Goal: Task Accomplishment & Management: Use online tool/utility

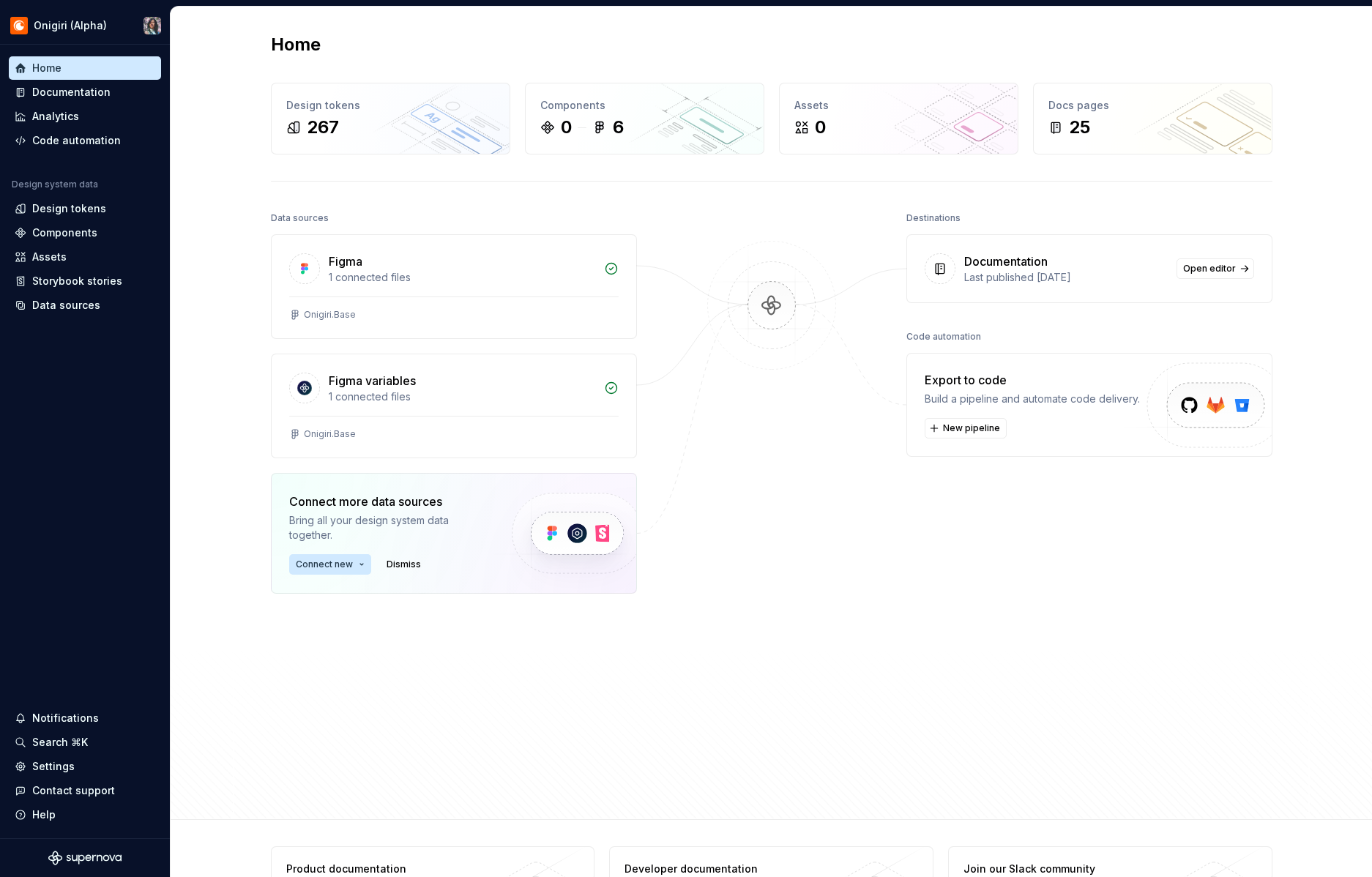
click at [1098, 402] on div "Build a pipeline and automate code delivery." at bounding box center [1032, 399] width 215 height 15
click at [962, 430] on span "New pipeline" at bounding box center [971, 428] width 57 height 11
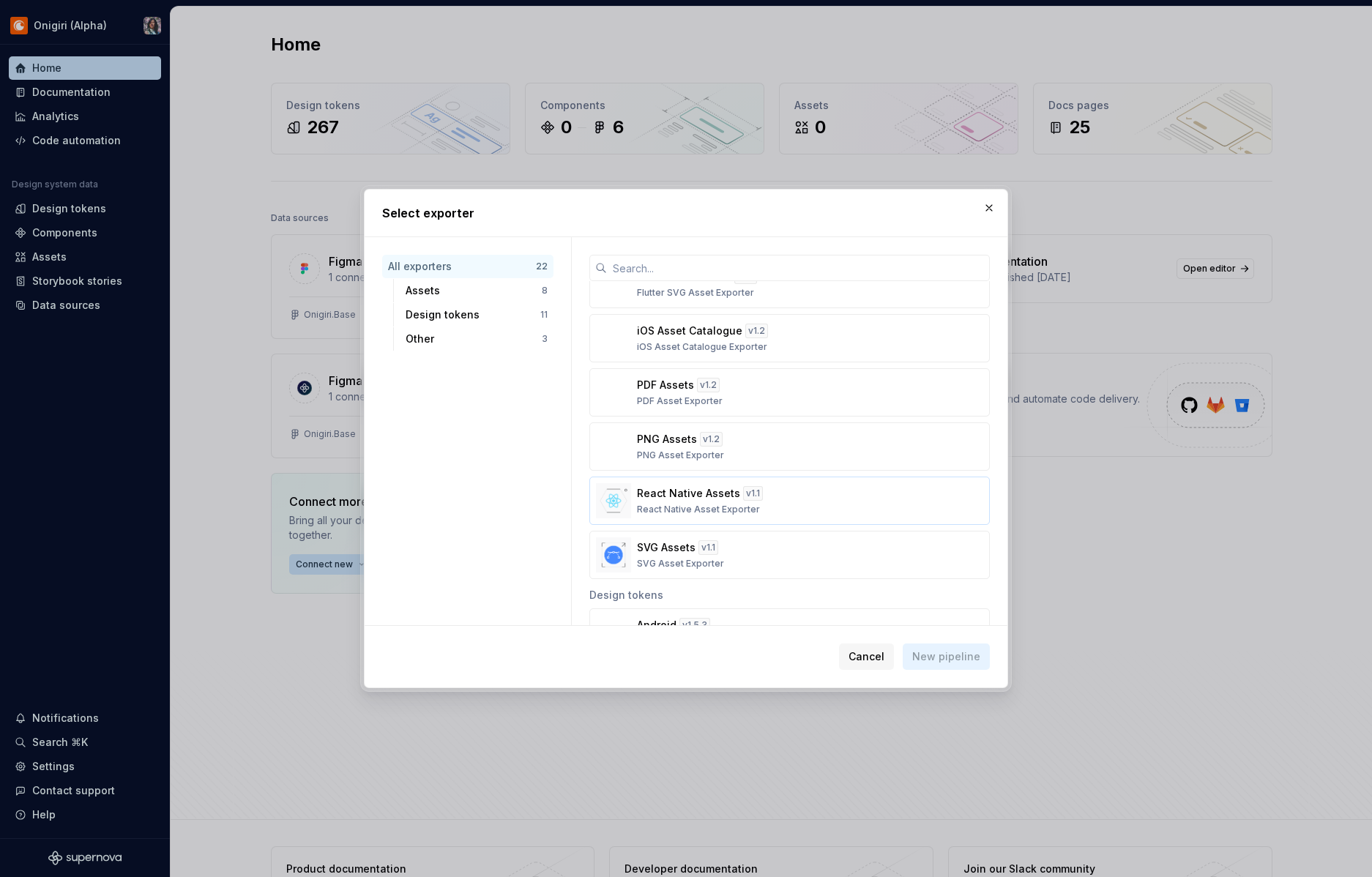
scroll to position [165, 0]
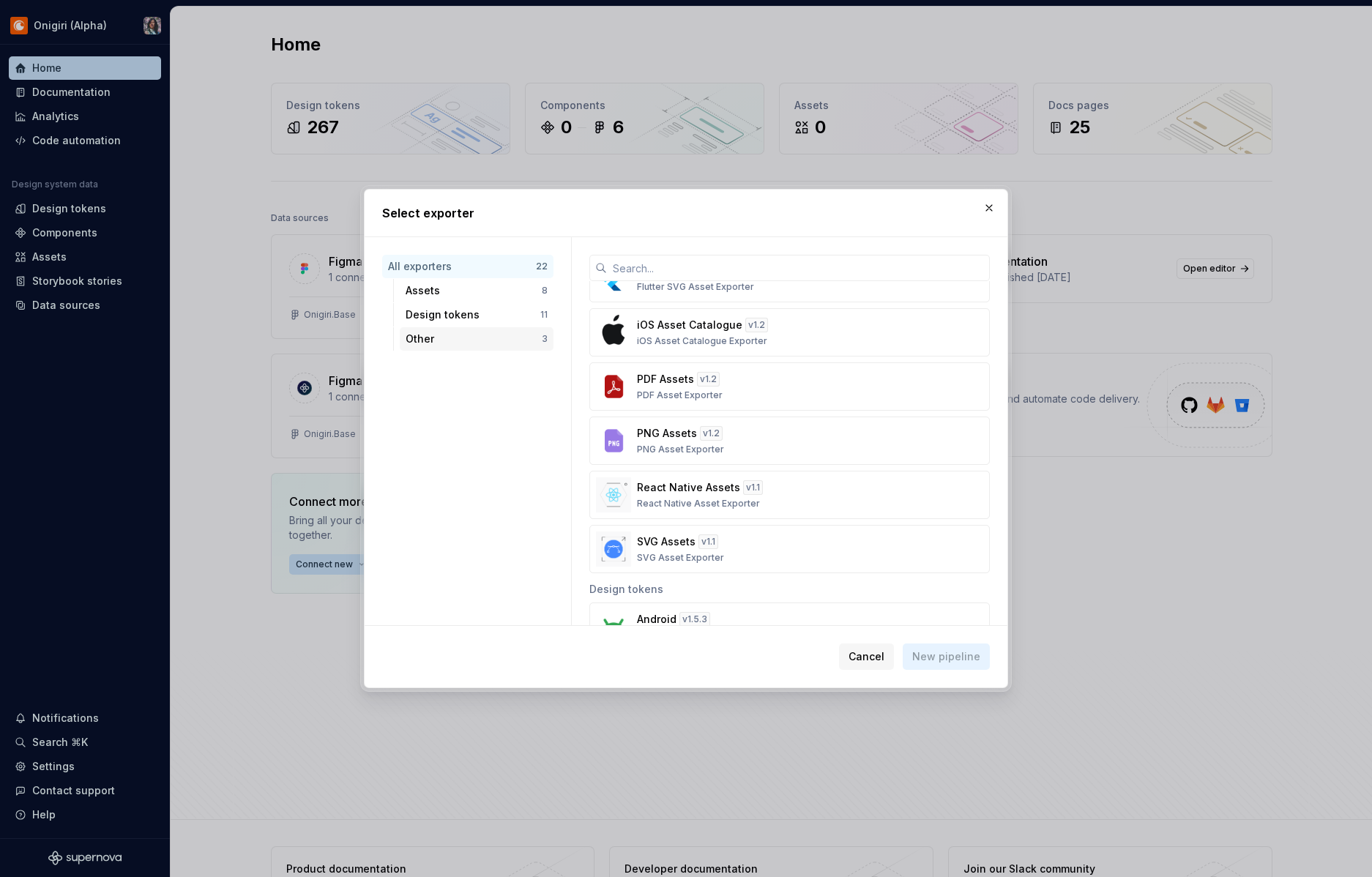
click at [504, 329] on div "Other 3" at bounding box center [477, 338] width 154 height 24
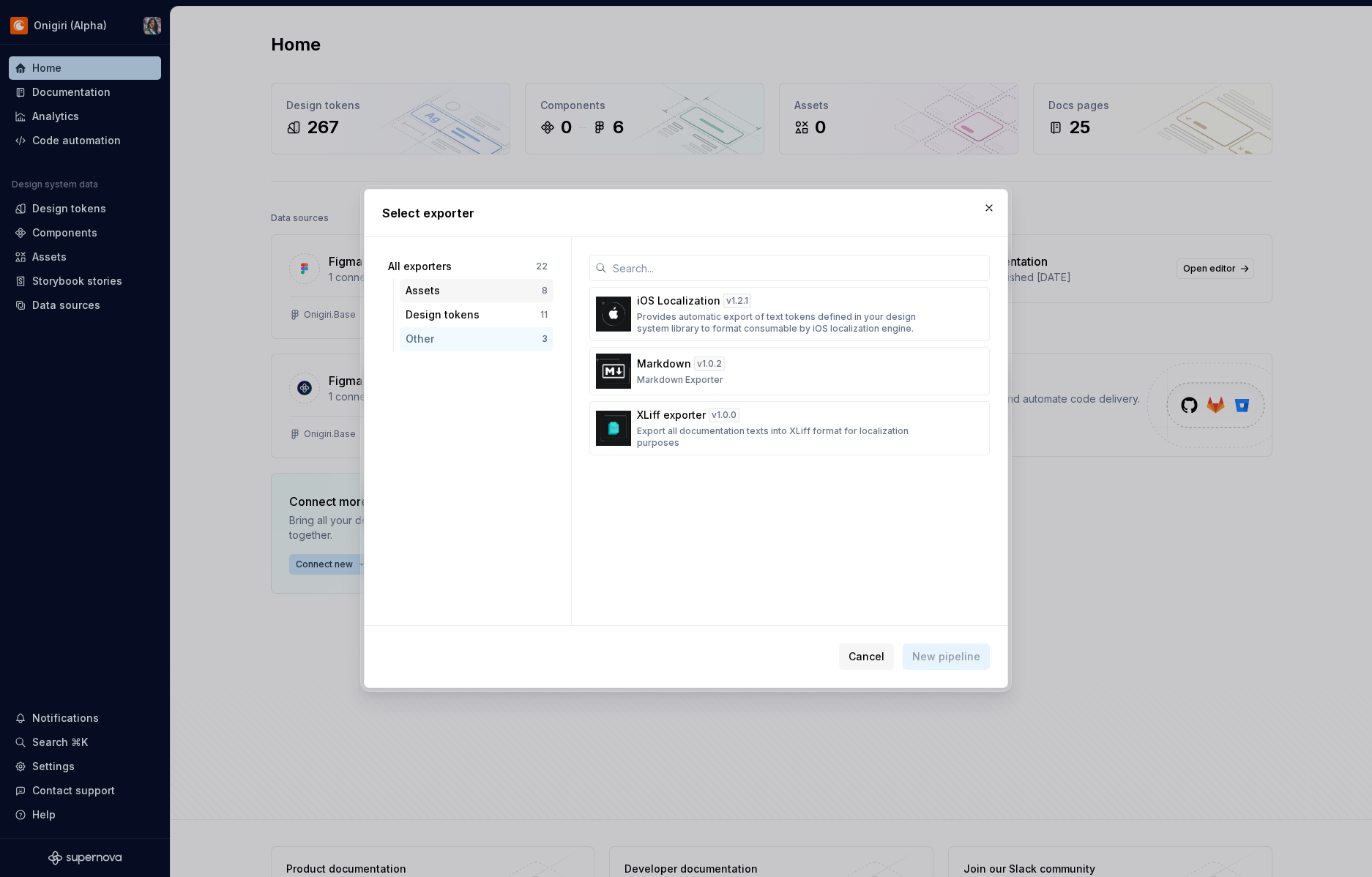
click at [490, 285] on div "Assets" at bounding box center [473, 291] width 136 height 15
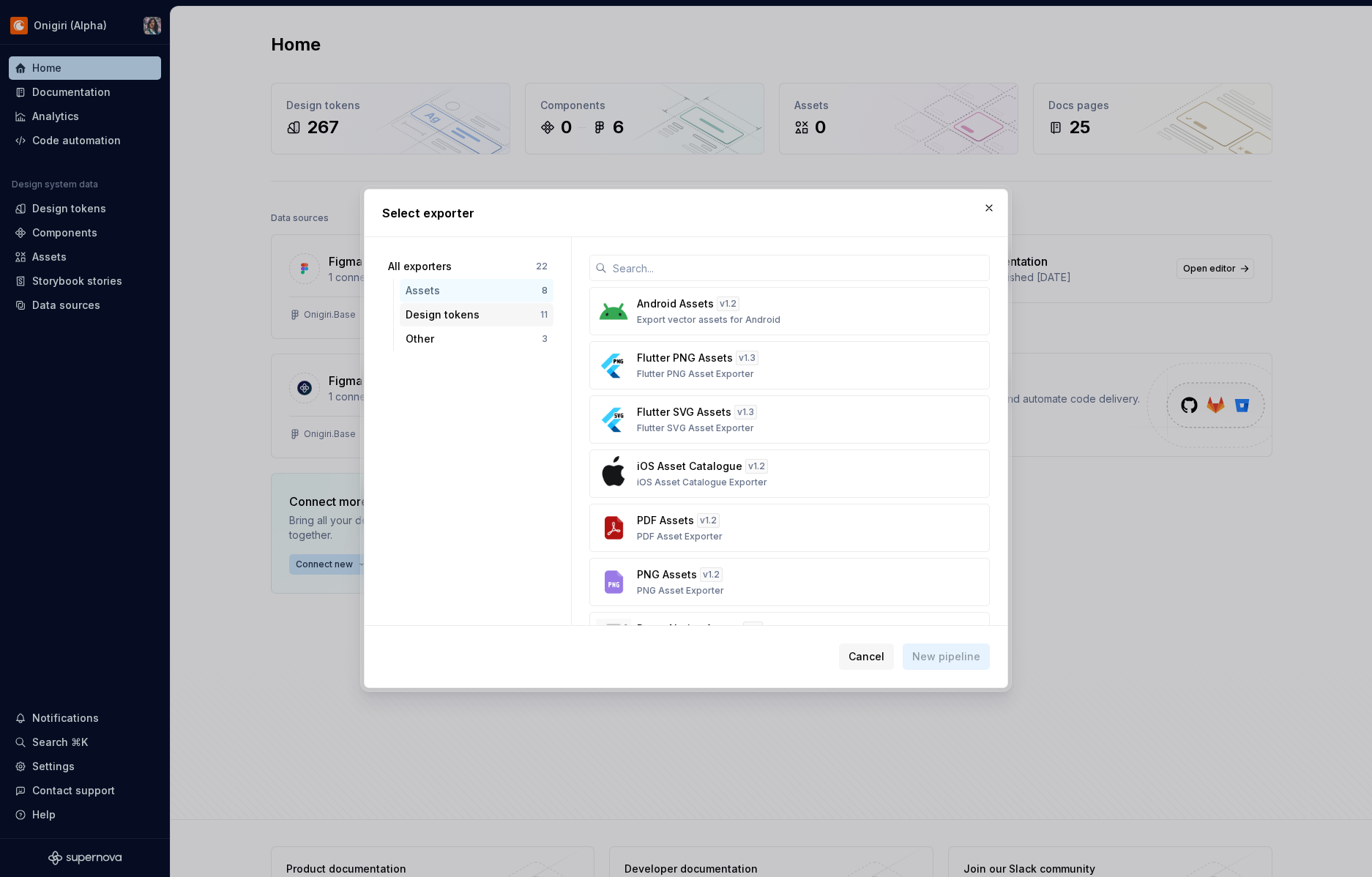
click at [500, 313] on div "Design tokens" at bounding box center [473, 314] width 134 height 15
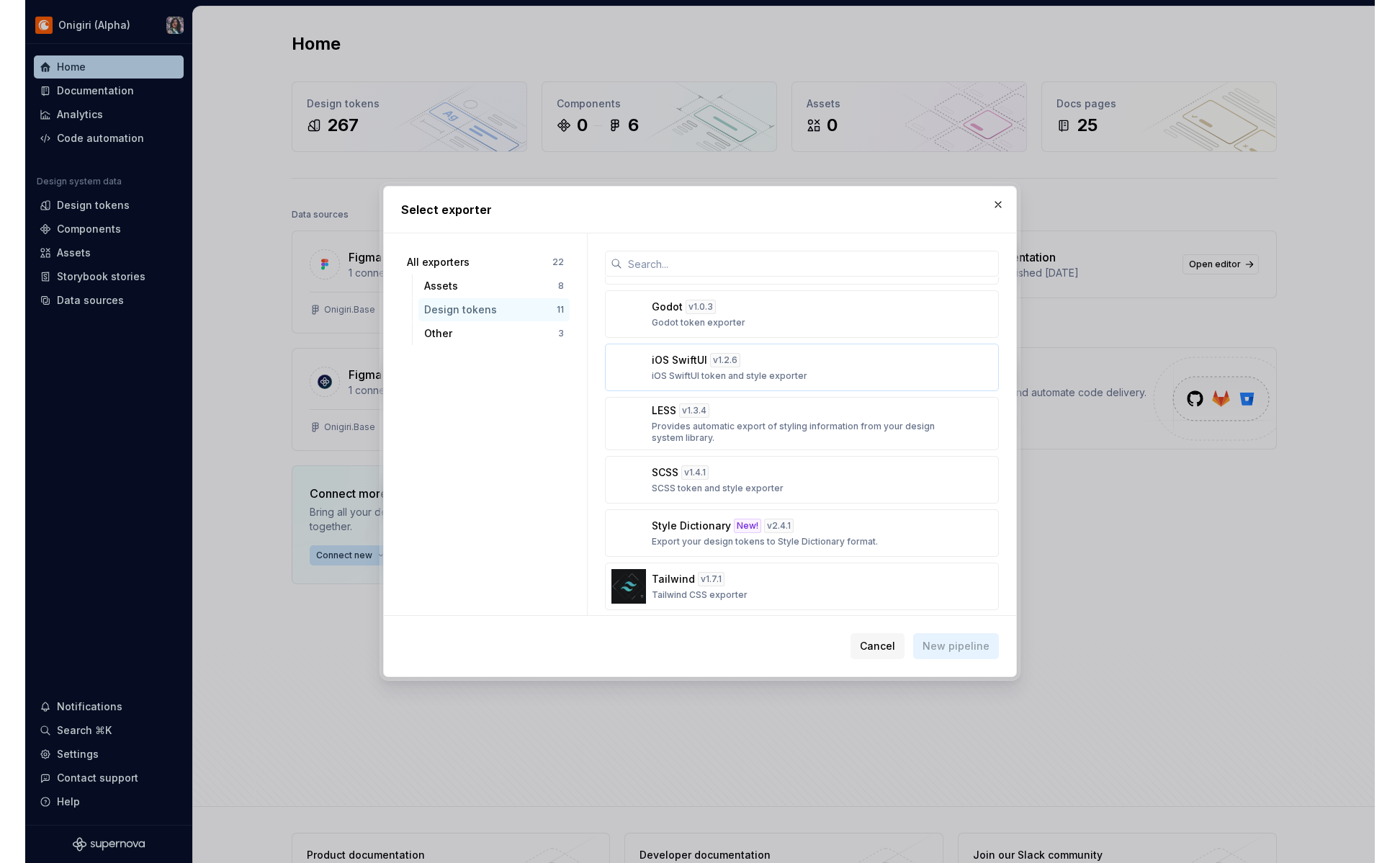
scroll to position [267, 0]
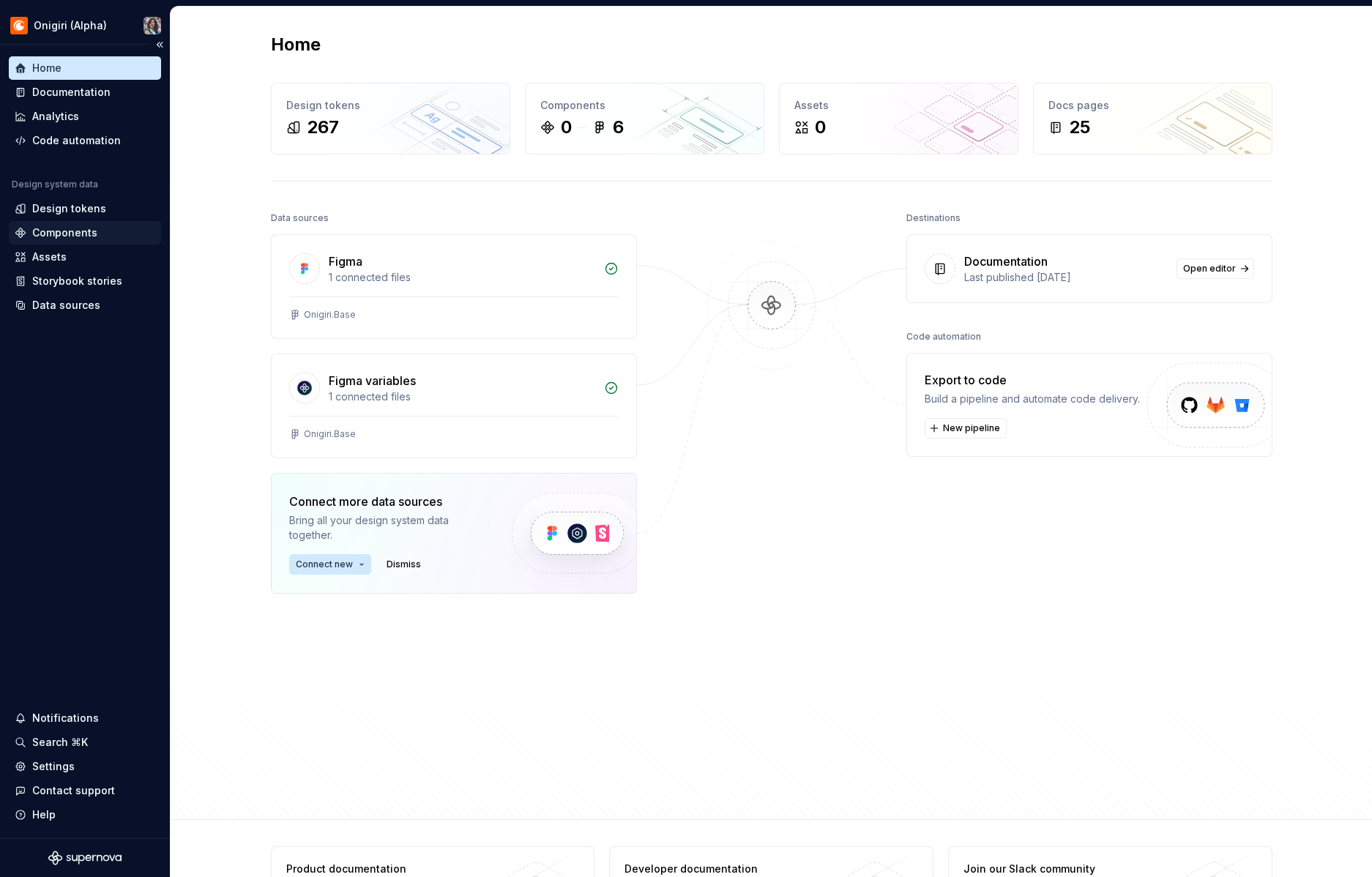
click at [64, 222] on div "Components" at bounding box center [85, 233] width 152 height 24
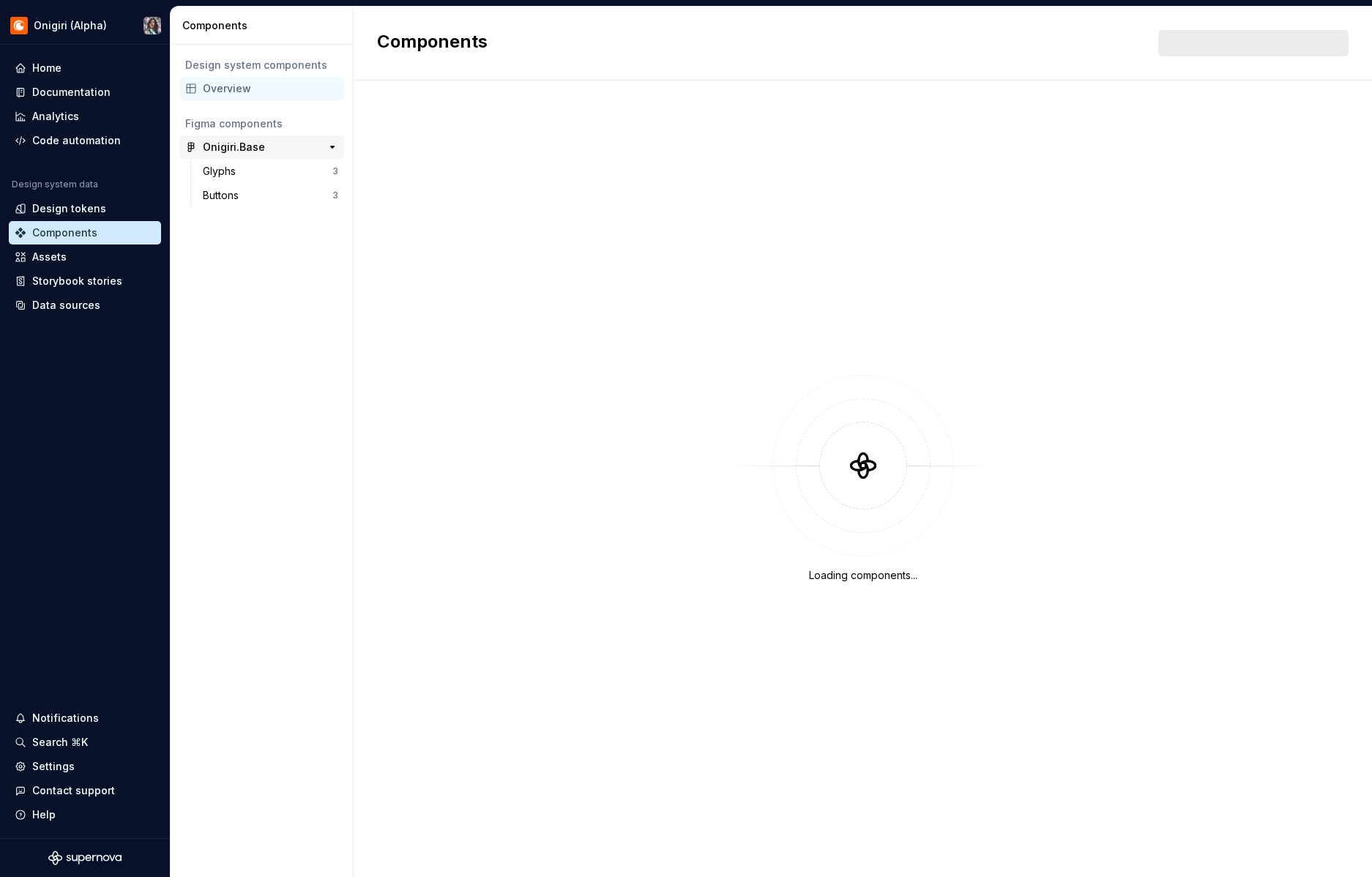
click at [265, 151] on div "Onigiri.Base" at bounding box center [257, 147] width 109 height 15
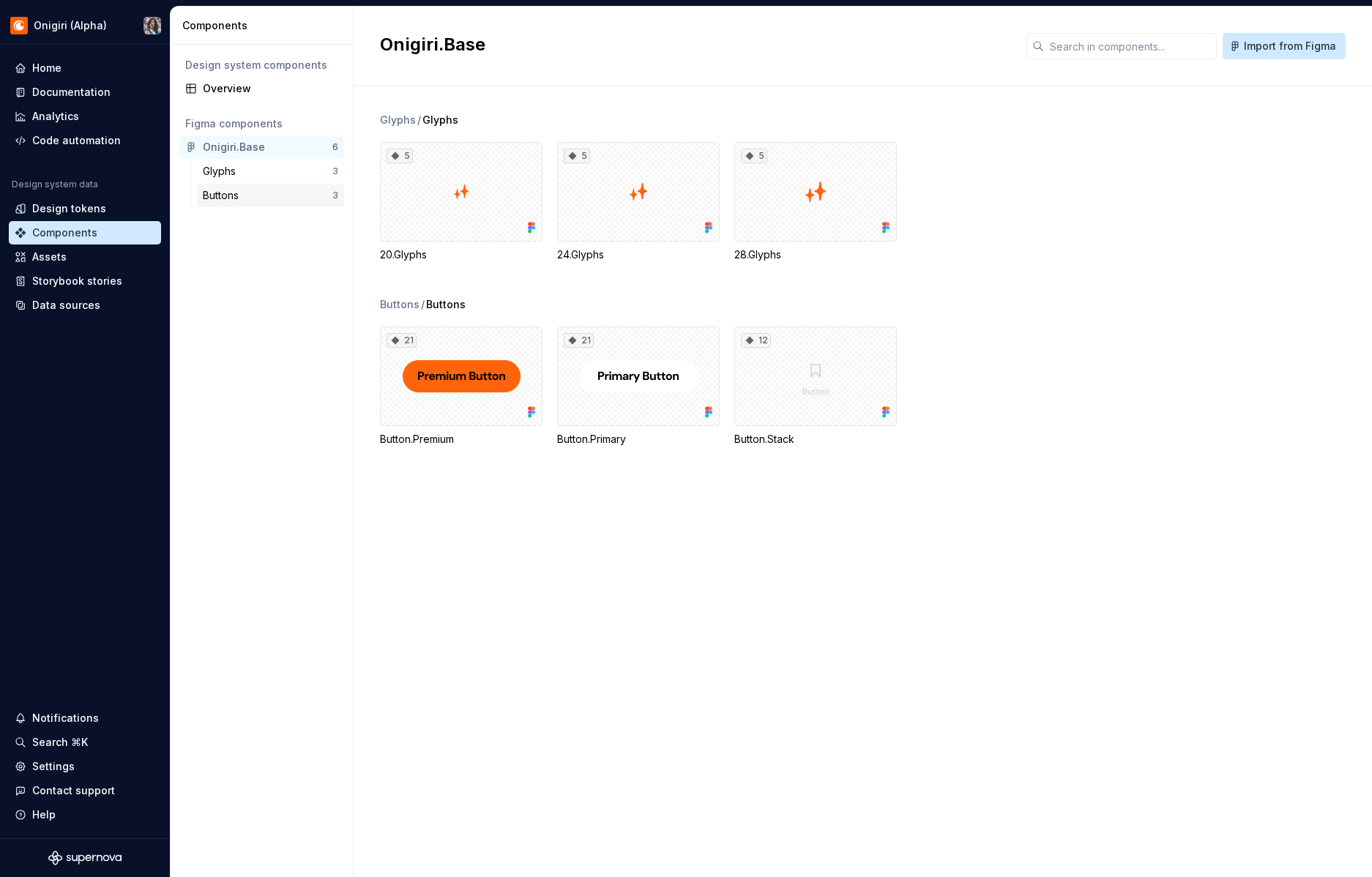
click at [255, 194] on div "Buttons" at bounding box center [268, 196] width 129 height 15
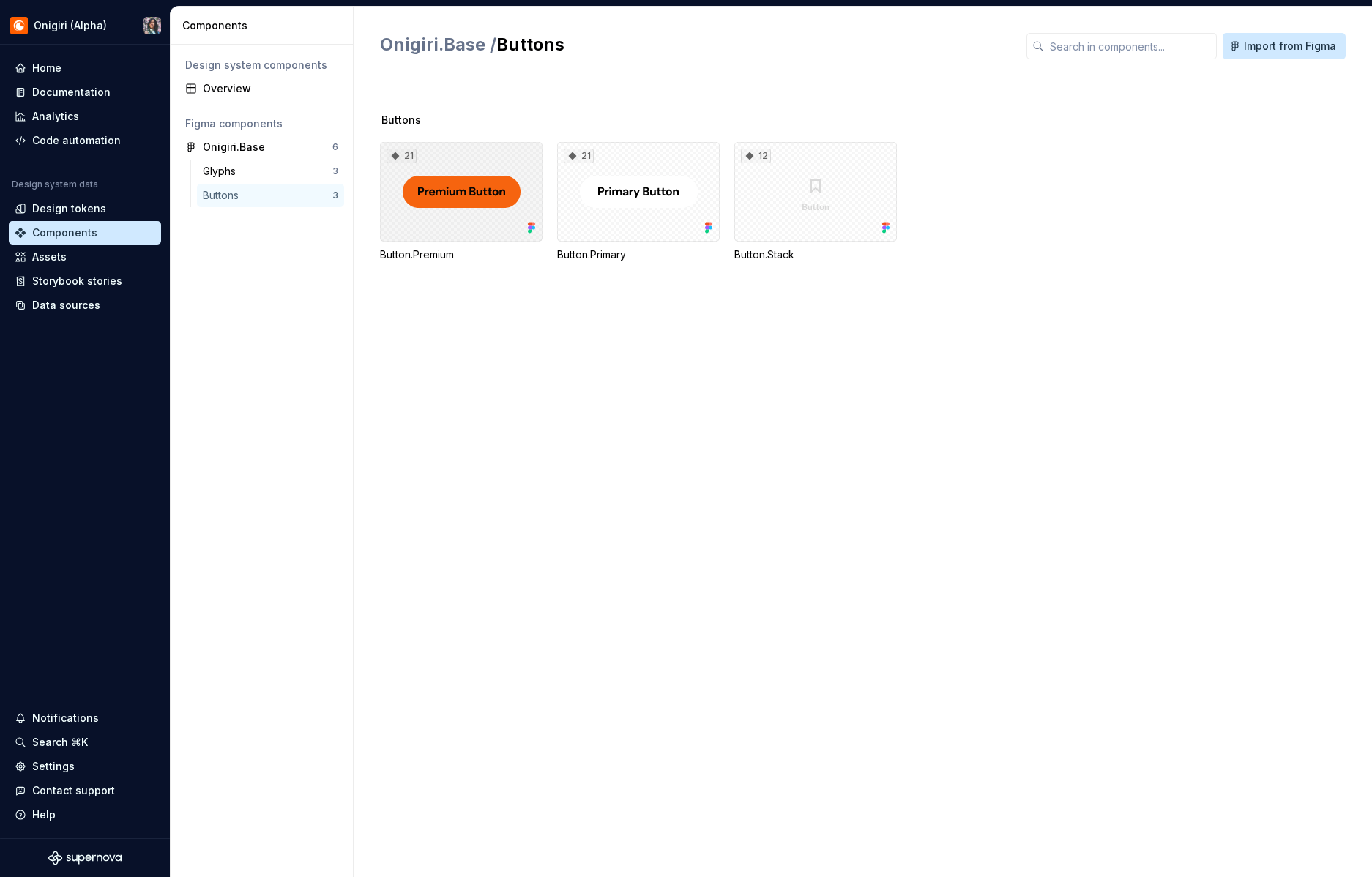
click at [430, 175] on div "21" at bounding box center [461, 192] width 162 height 100
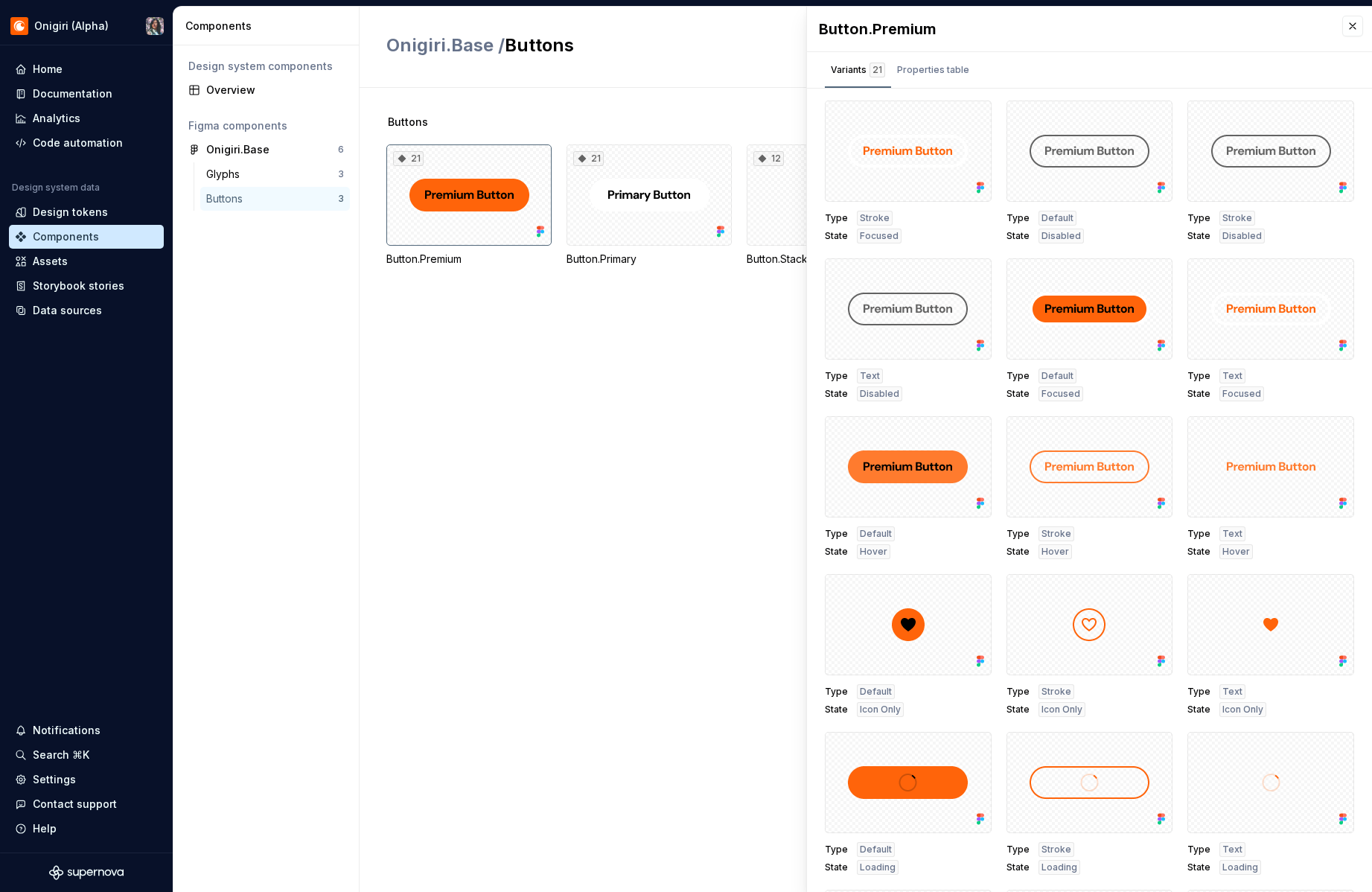
click at [367, 434] on div "Buttons 21 Button.Premium 21 Button.Primary 12 Button.Stack" at bounding box center [866, 489] width 1012 height 804
click at [87, 137] on div "Code automation" at bounding box center [77, 143] width 90 height 15
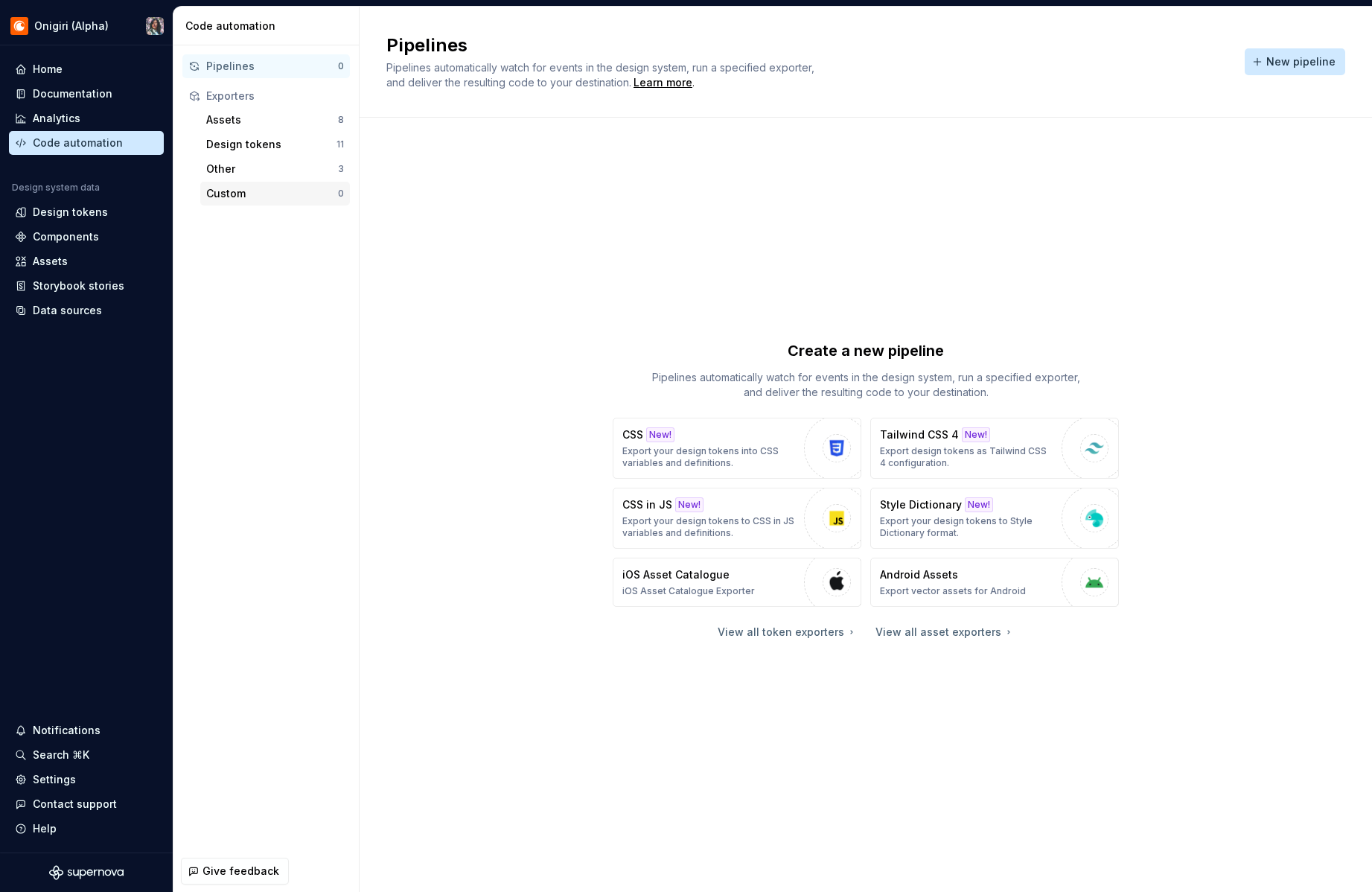
click at [229, 202] on div "Custom 0" at bounding box center [275, 193] width 150 height 24
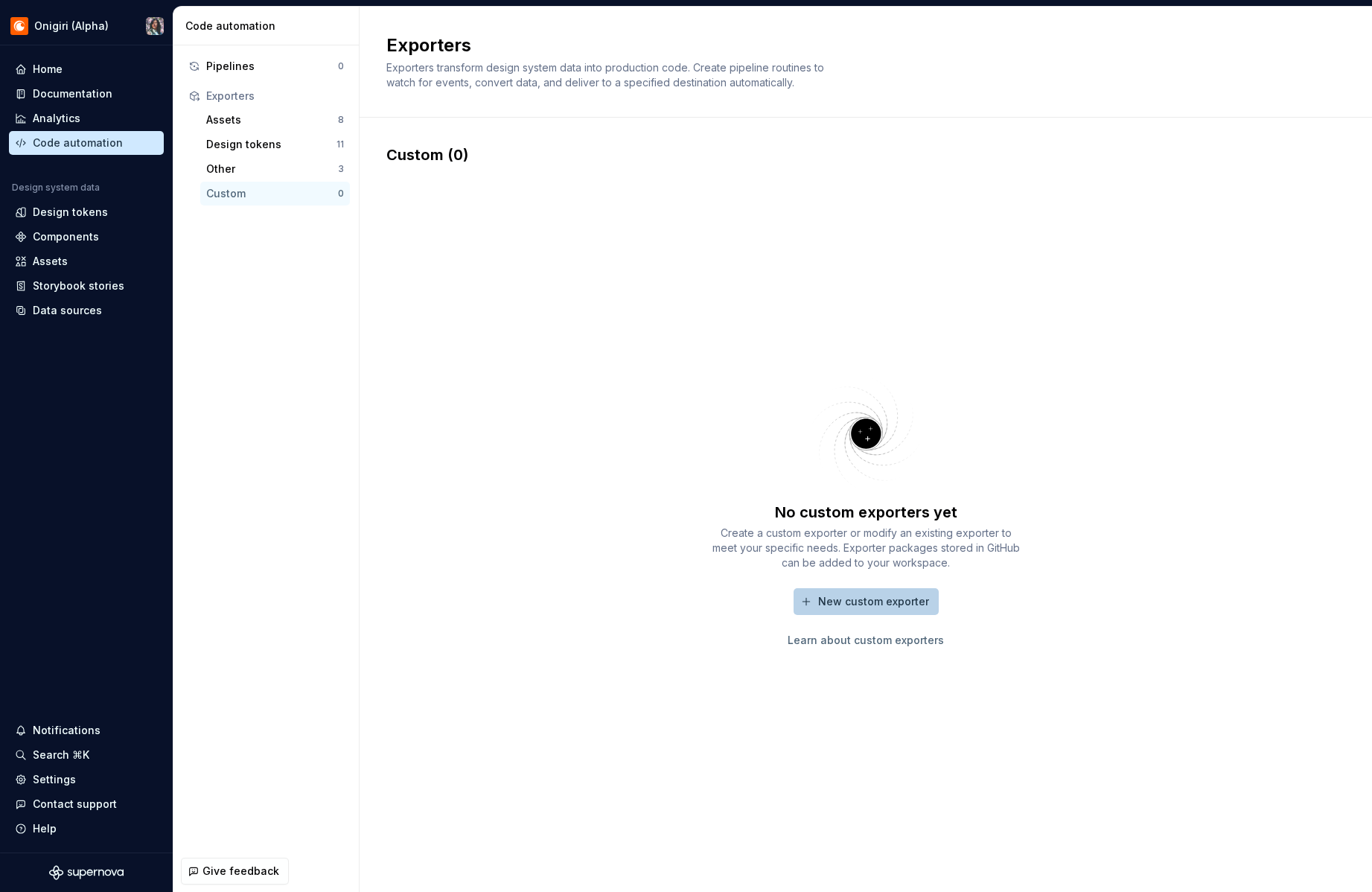
click at [859, 608] on button "New custom exporter" at bounding box center [866, 601] width 145 height 27
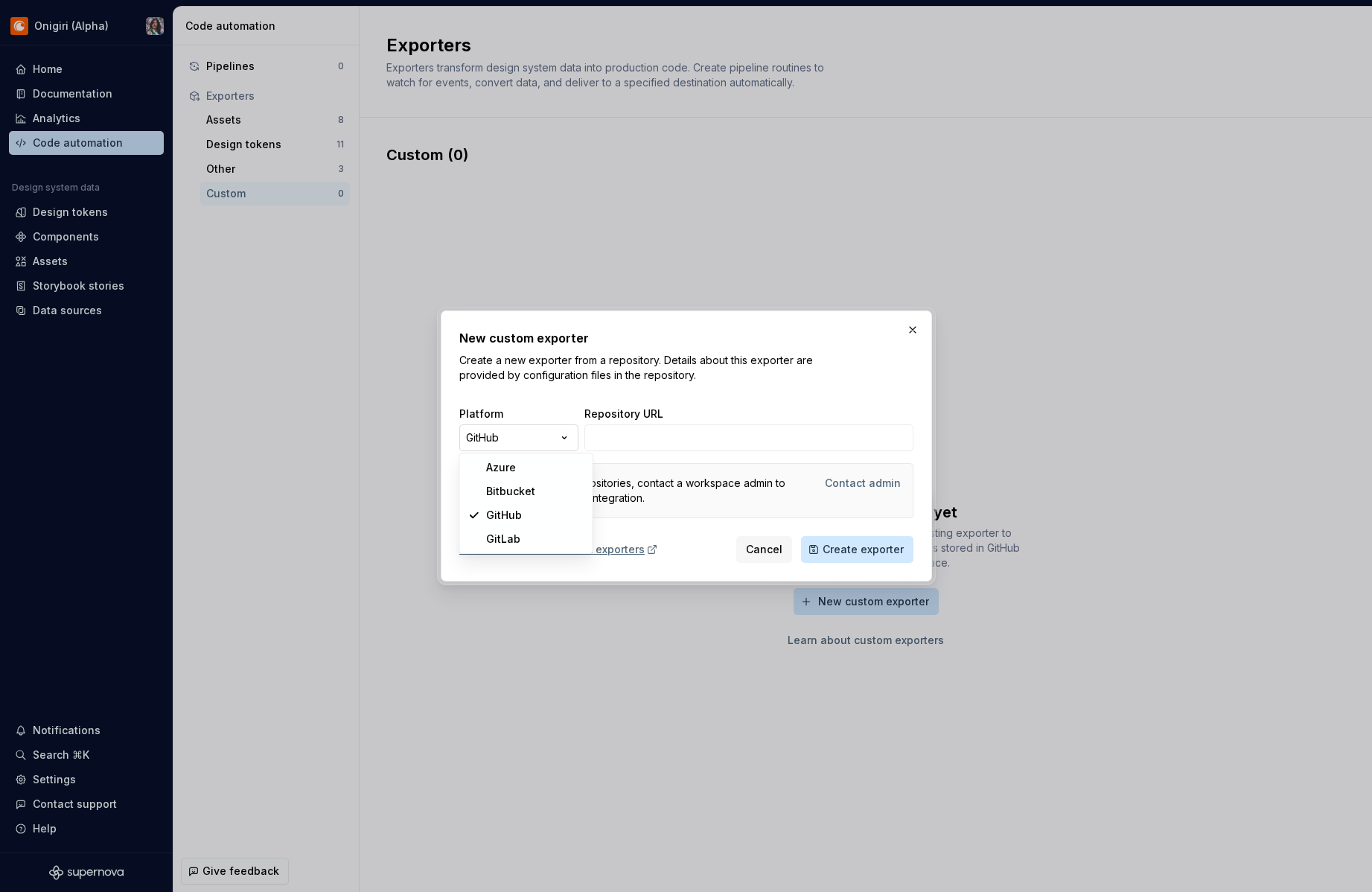
click at [565, 441] on div "New custom exporter Create a new exporter from a repository. Details about this…" at bounding box center [686, 446] width 1372 height 892
click at [578, 416] on div "New custom exporter Create a new exporter from a repository. Details about this…" at bounding box center [686, 446] width 1372 height 892
click at [909, 341] on h2 "New custom exporter" at bounding box center [686, 337] width 454 height 17
click at [909, 333] on button "button" at bounding box center [912, 329] width 21 height 21
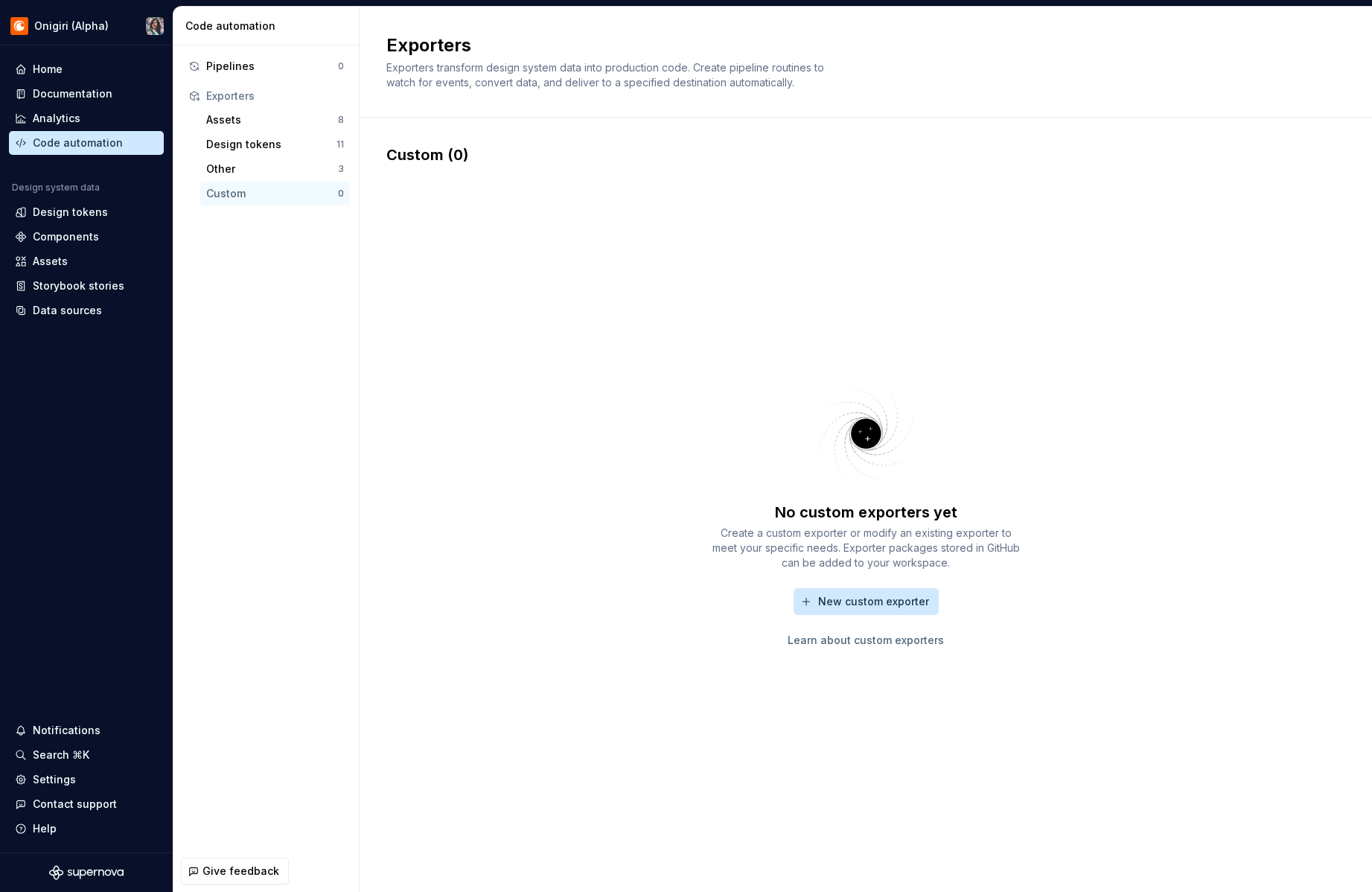
click at [916, 639] on link "Learn about custom exporters" at bounding box center [866, 640] width 157 height 15
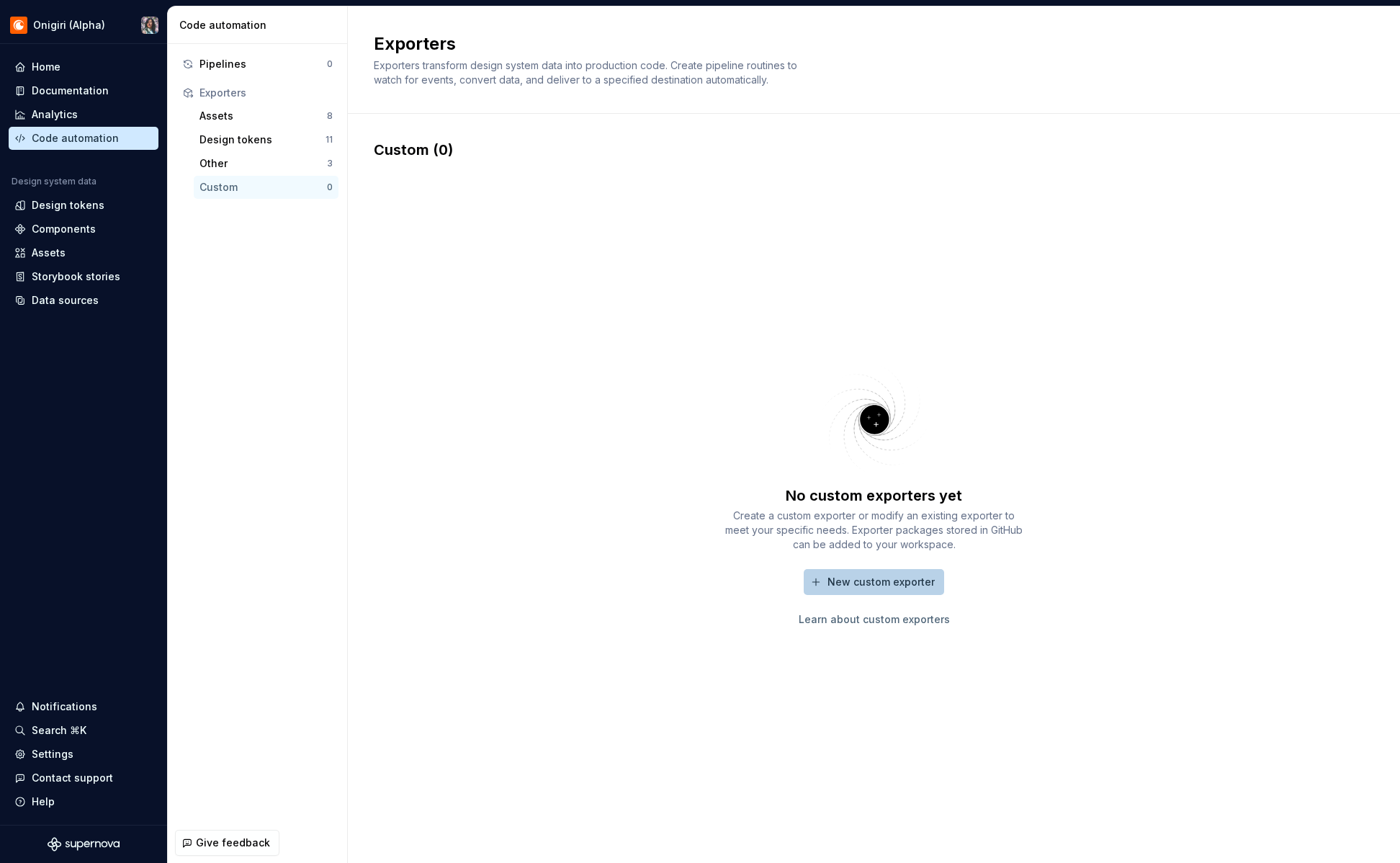
click at [882, 575] on span "New custom exporter" at bounding box center [881, 582] width 107 height 15
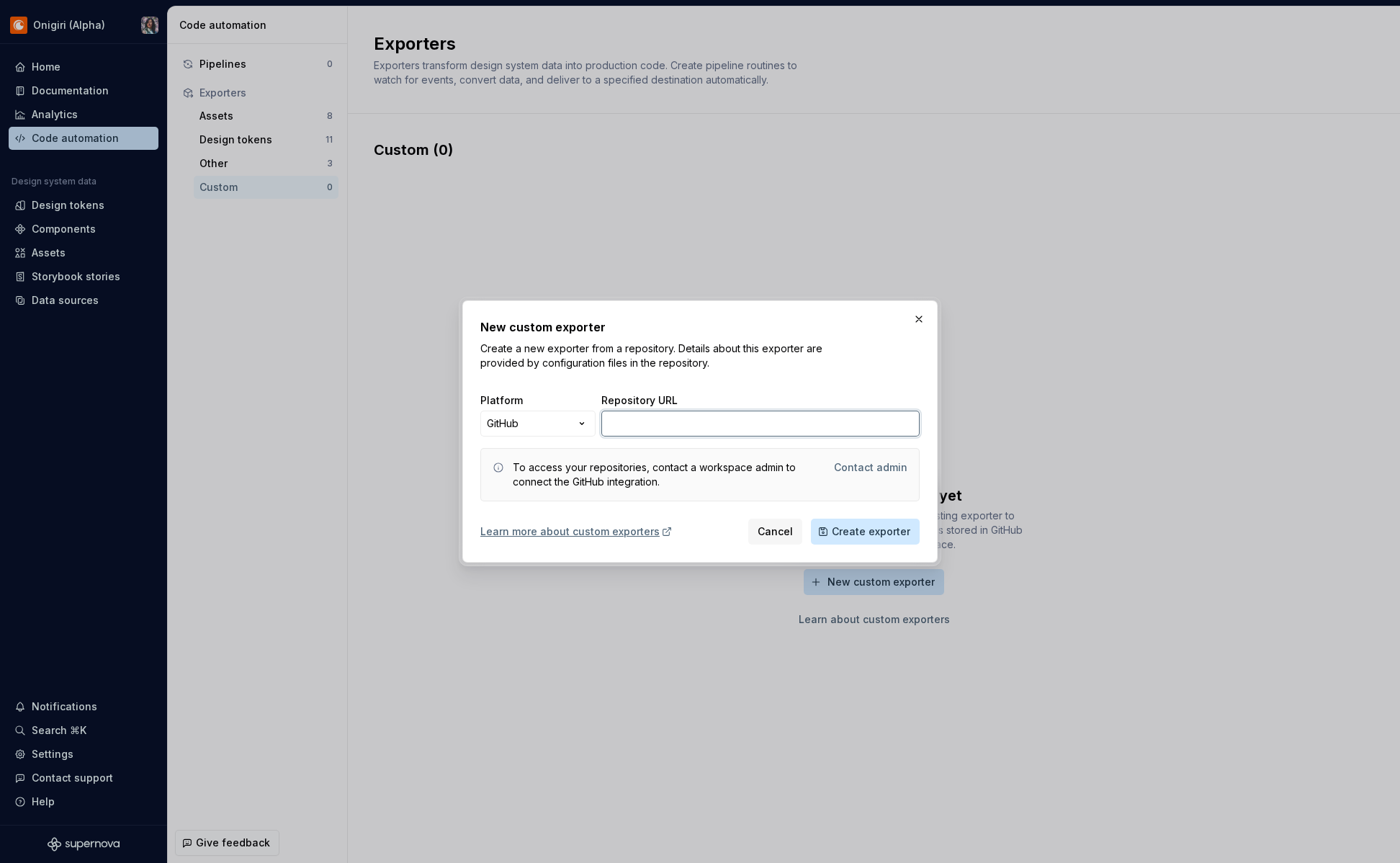
click at [656, 426] on input "Repository URL" at bounding box center [760, 423] width 318 height 26
paste input "[URL][DOMAIN_NAME]"
type input "[URL][DOMAIN_NAME]"
click at [858, 471] on div "Contact admin" at bounding box center [870, 467] width 73 height 15
click at [904, 539] on button "Create exporter" at bounding box center [865, 531] width 109 height 26
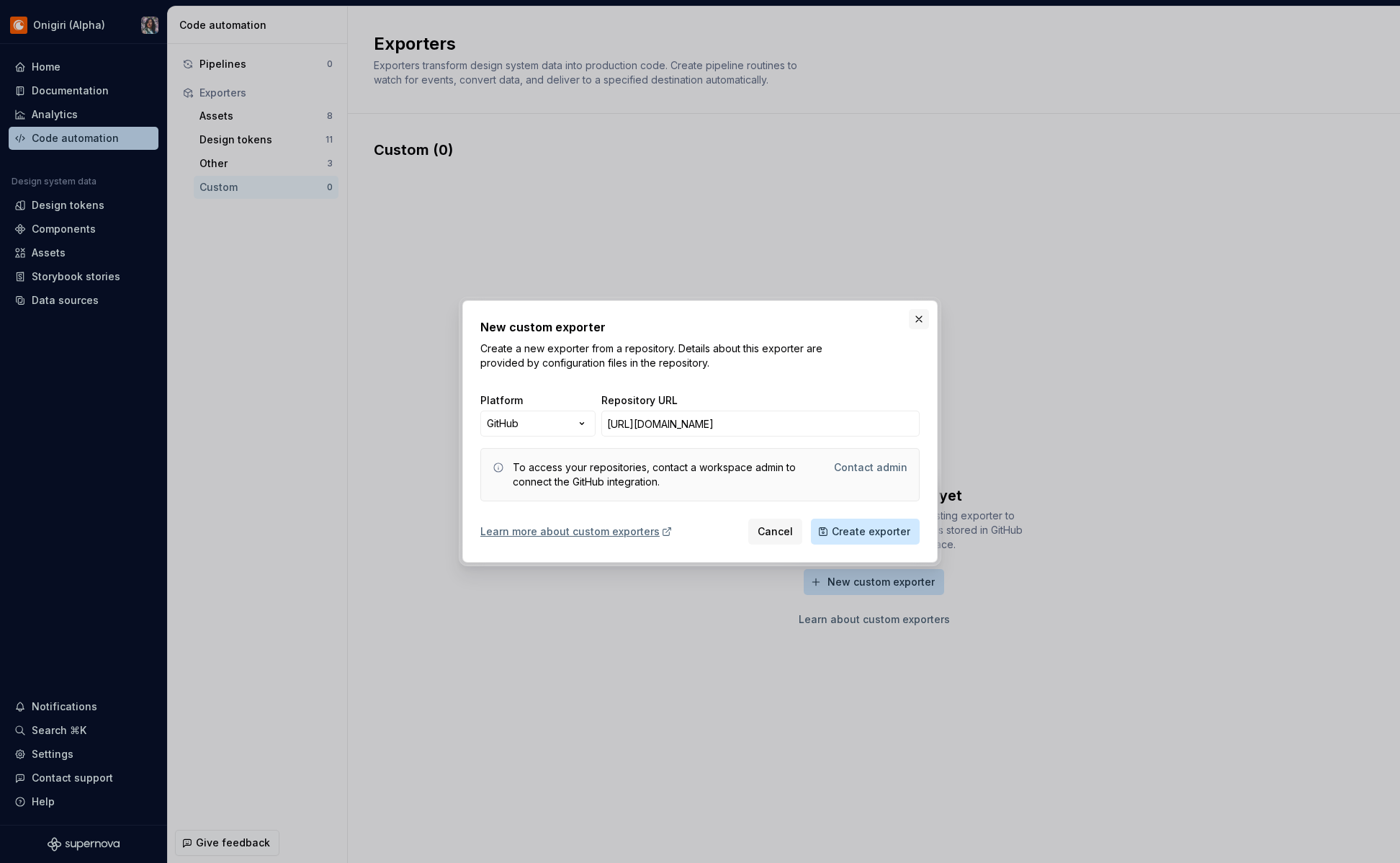
click at [923, 323] on button "button" at bounding box center [919, 318] width 20 height 20
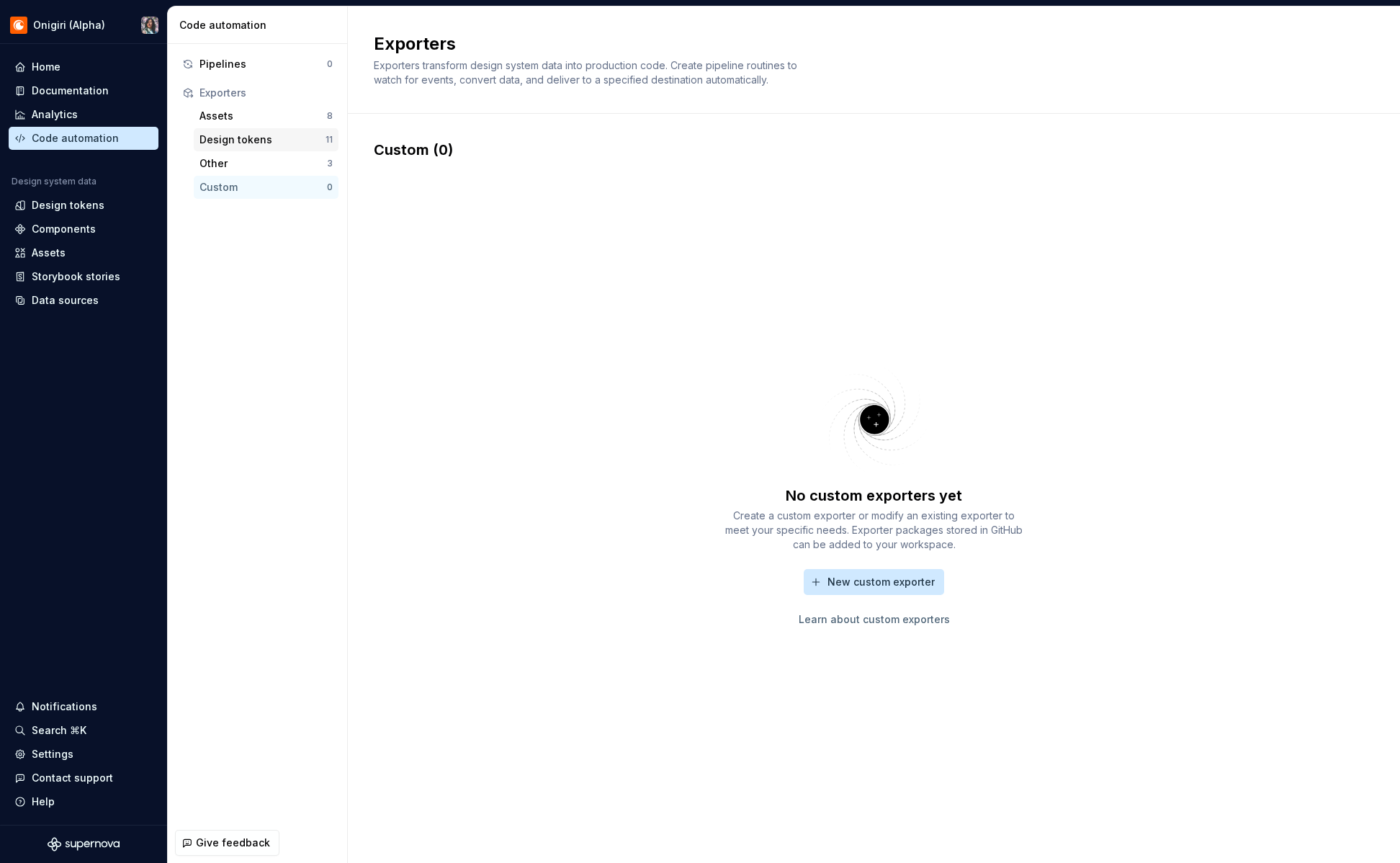
click at [301, 142] on div "Design tokens" at bounding box center [263, 139] width 126 height 15
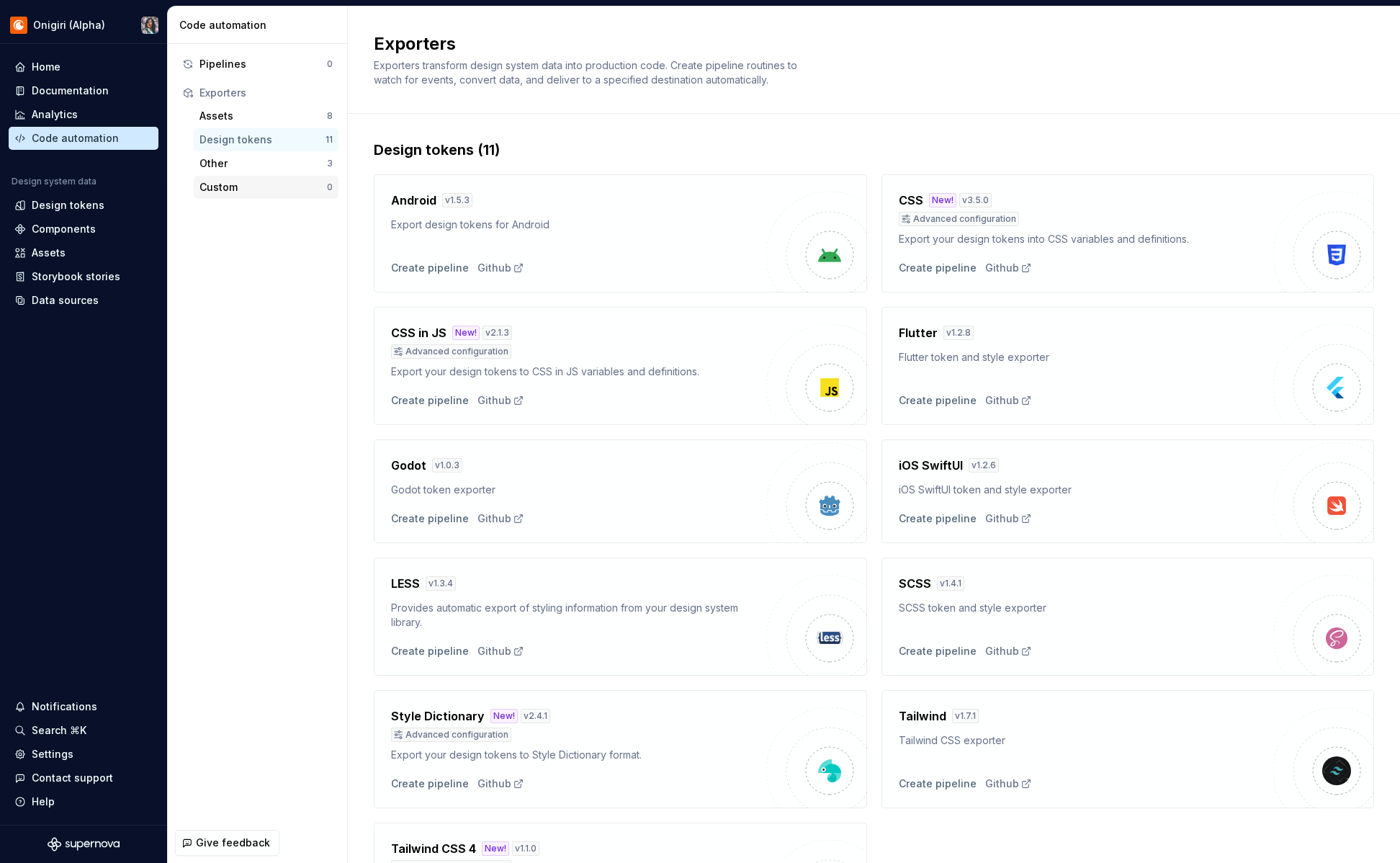
click at [277, 186] on div "Custom" at bounding box center [264, 187] width 127 height 15
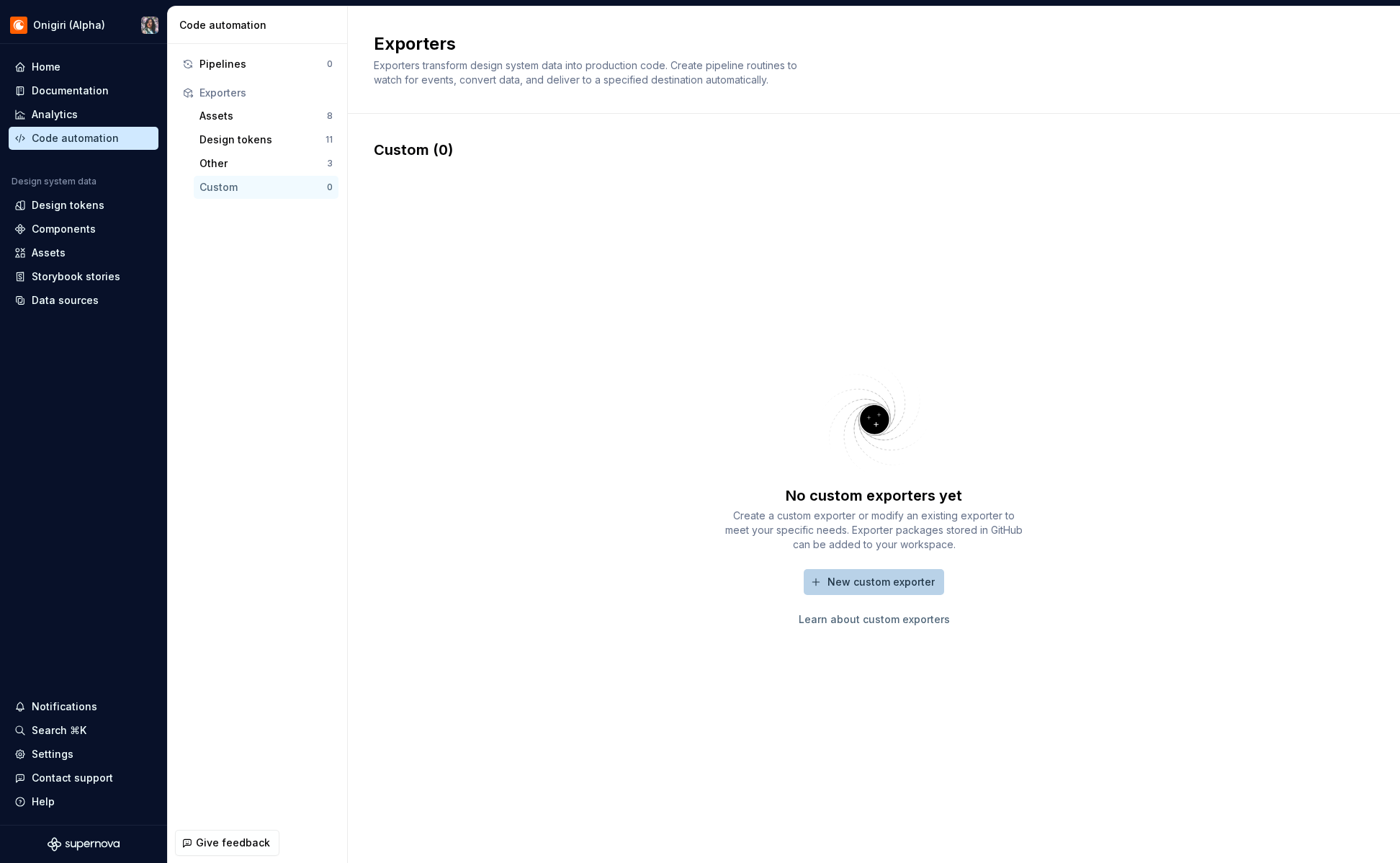
click at [828, 580] on button "New custom exporter" at bounding box center [874, 582] width 140 height 26
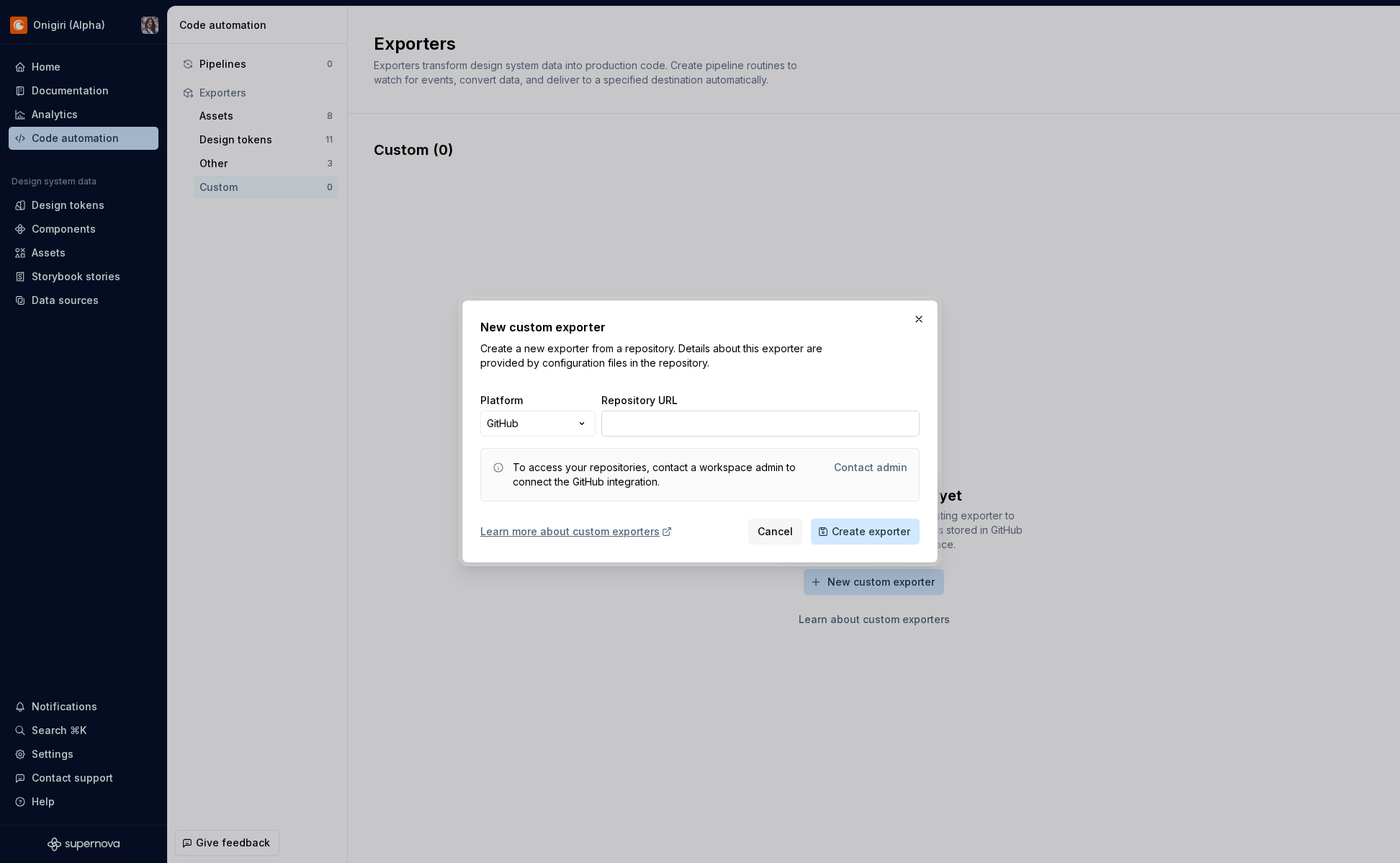
click at [646, 420] on input "Repository URL" at bounding box center [760, 423] width 318 height 26
paste input "[EMAIL_ADDRESS][DOMAIN_NAME]:nskonieczko/TestRepoSuperNova.git"
click at [845, 529] on span "Create exporter" at bounding box center [870, 532] width 78 height 15
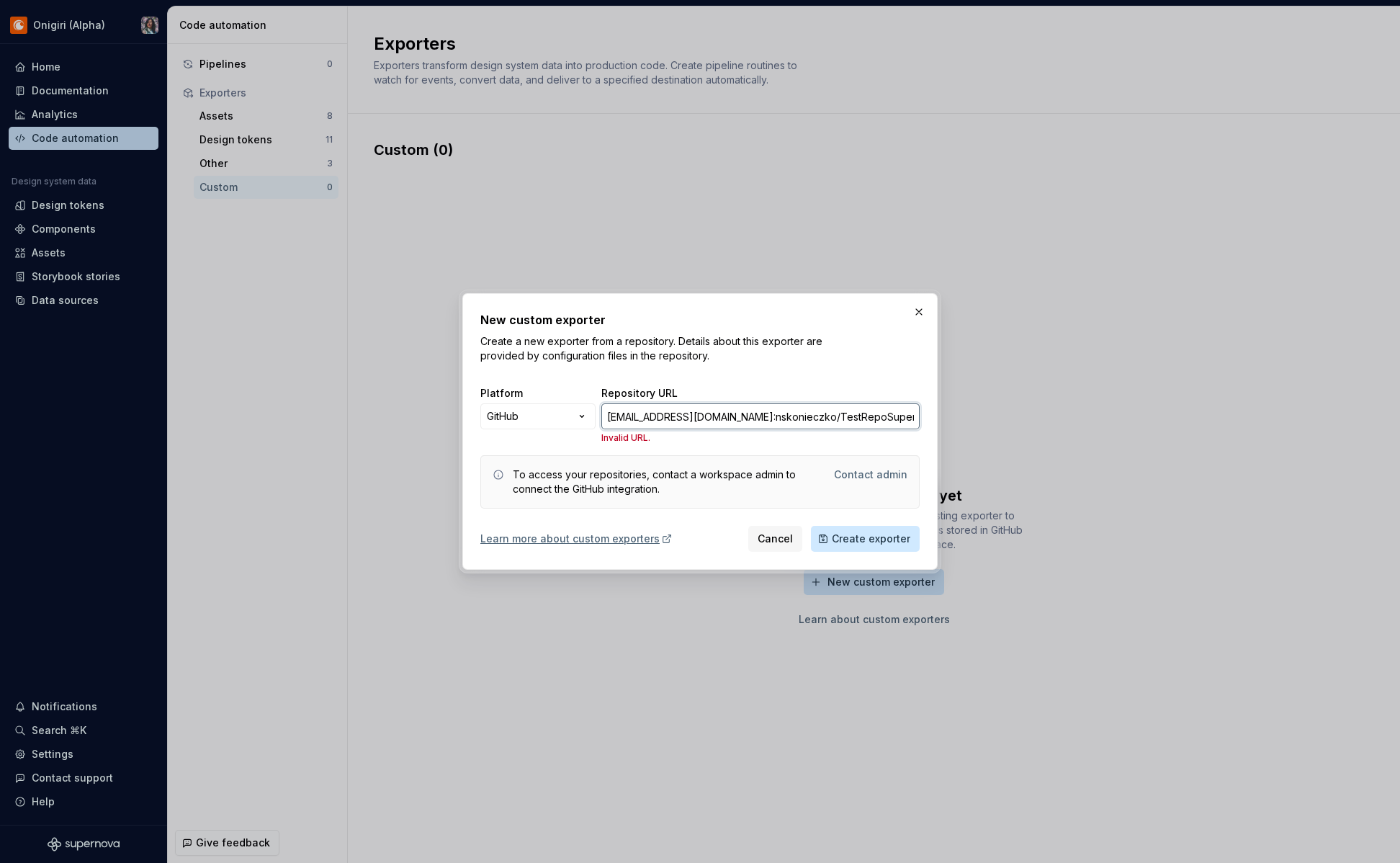
drag, startPoint x: 871, startPoint y: 418, endPoint x: 476, endPoint y: 418, distance: 395.0
click at [476, 418] on div "New custom exporter Create a new exporter from a repository. Details about this…" at bounding box center [700, 431] width 476 height 276
paste input "[URL][DOMAIN_NAME]"
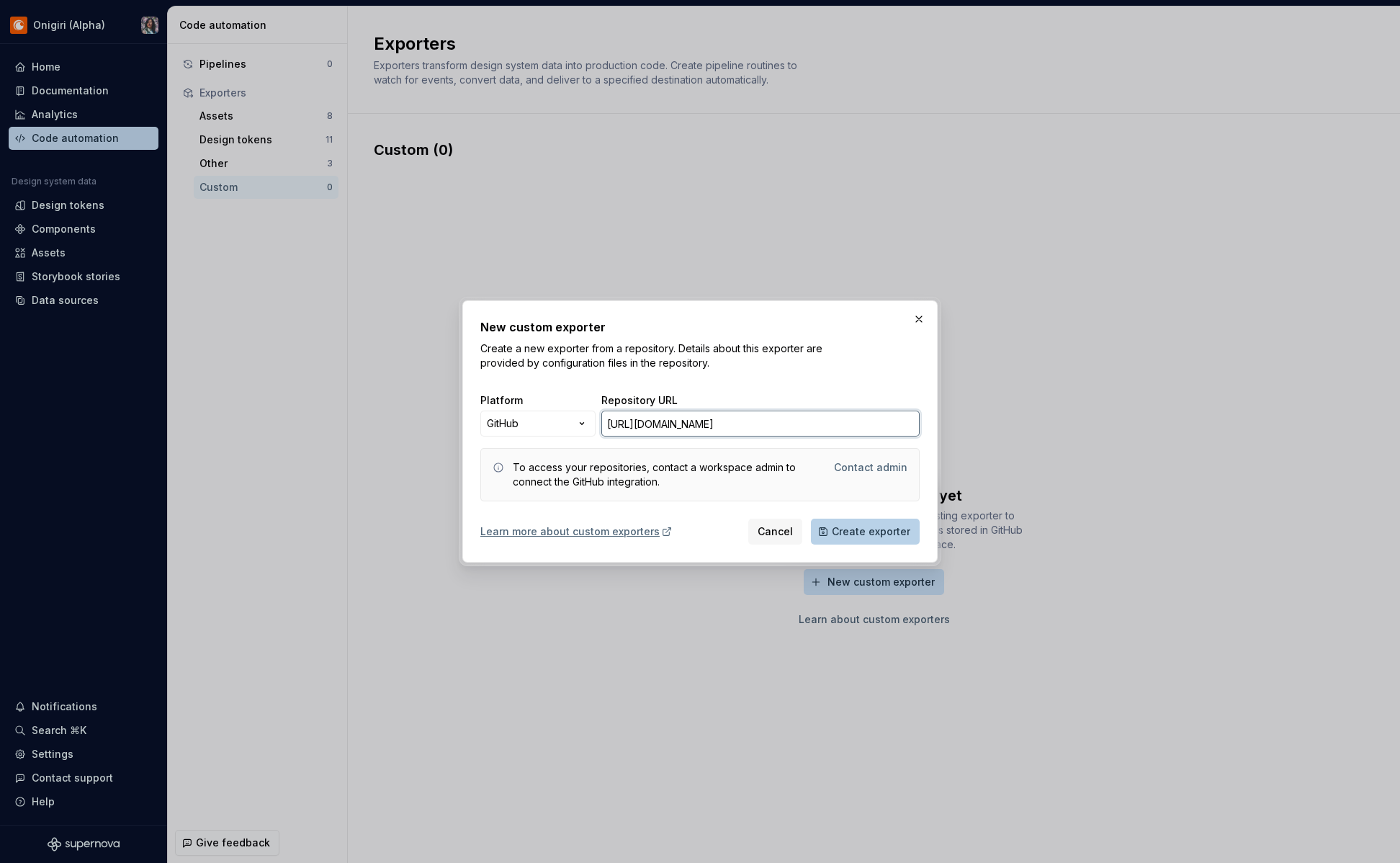
type input "[URL][DOMAIN_NAME]"
click at [872, 525] on span "Create exporter" at bounding box center [870, 532] width 78 height 15
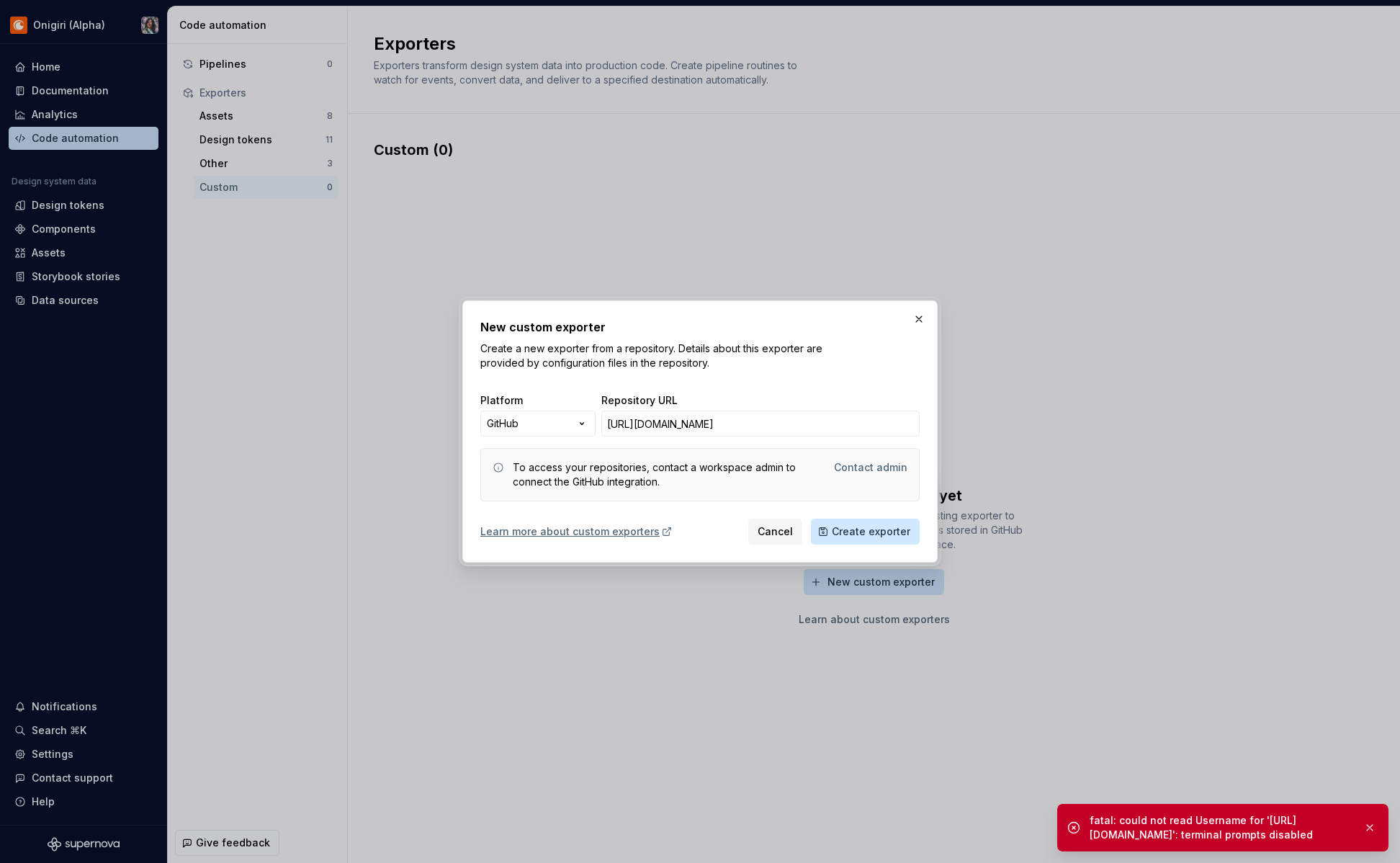
click at [1215, 841] on div "fatal: could not read Username for '[URL][DOMAIN_NAME]': terminal prompts disab…" at bounding box center [1220, 828] width 262 height 29
click at [1261, 815] on div "fatal: could not read Username for '[URL][DOMAIN_NAME]': terminal prompts disab…" at bounding box center [1220, 828] width 262 height 29
click at [1069, 830] on icon at bounding box center [1074, 827] width 10 height 10
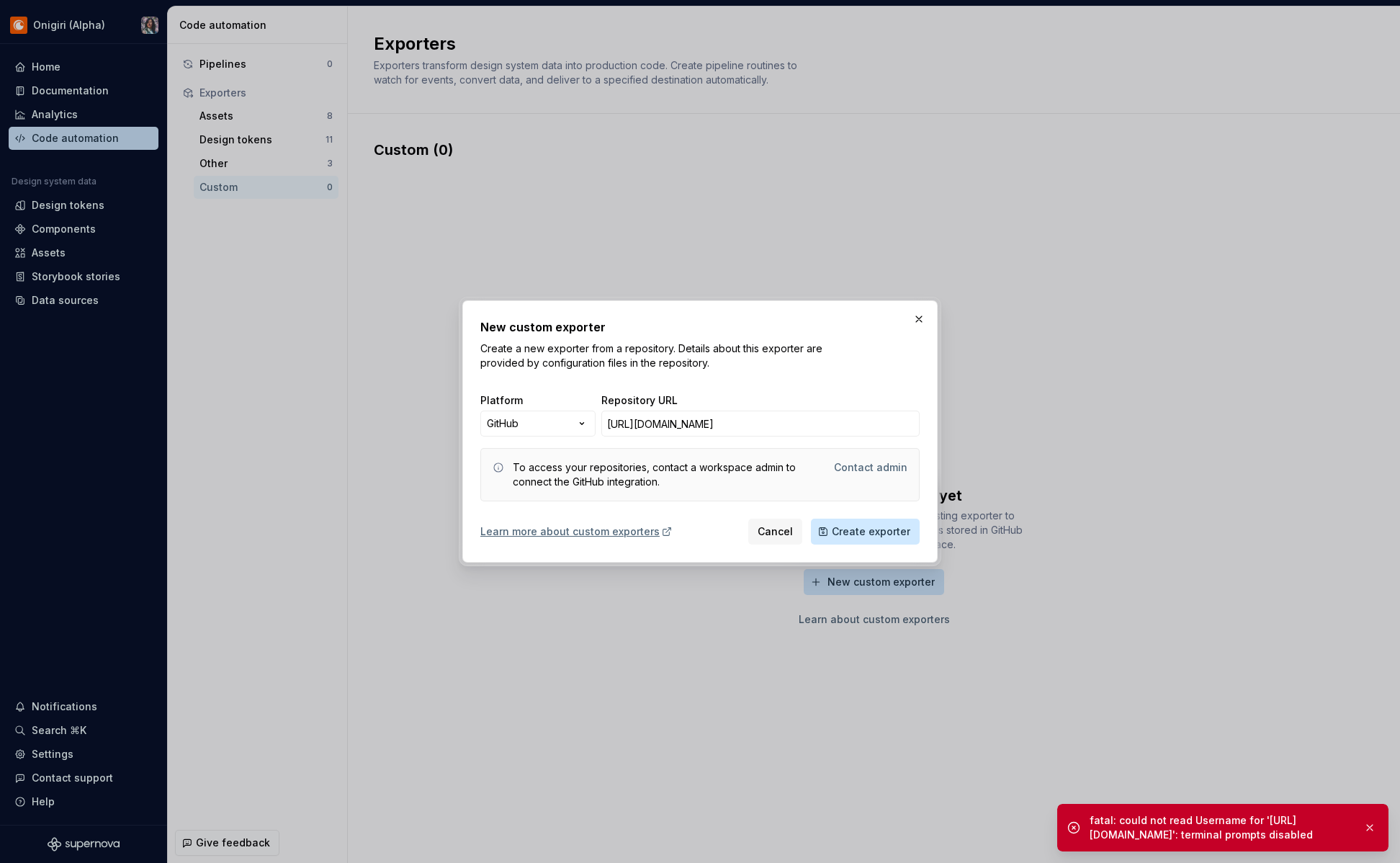
click at [1073, 828] on icon at bounding box center [1074, 827] width 10 height 10
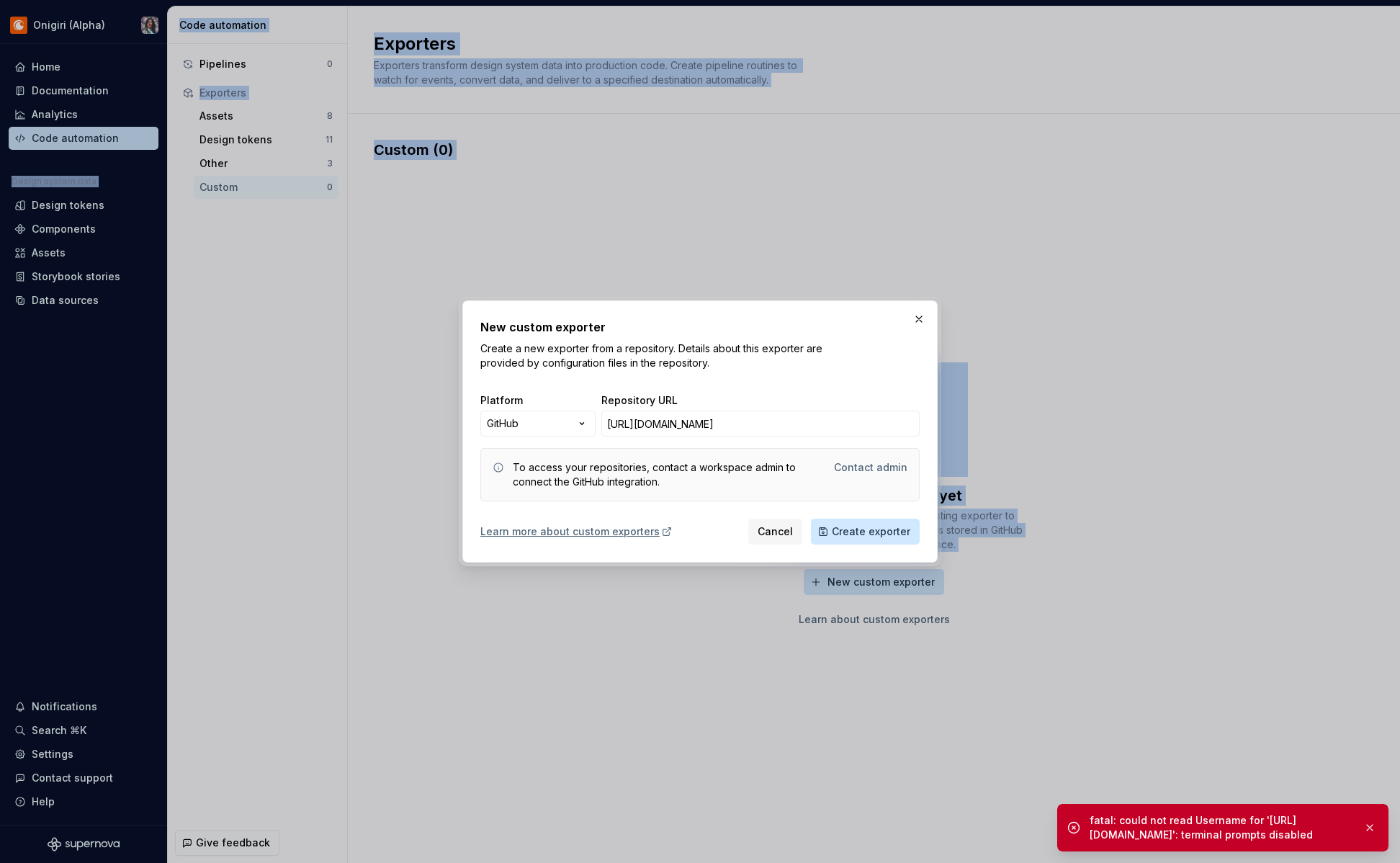
click at [1073, 828] on icon at bounding box center [1074, 827] width 10 height 10
click at [632, 533] on div "Learn more about custom exporters" at bounding box center [576, 532] width 193 height 15
click at [578, 425] on div "New custom exporter Create a new exporter from a repository. Details about this…" at bounding box center [700, 431] width 1400 height 863
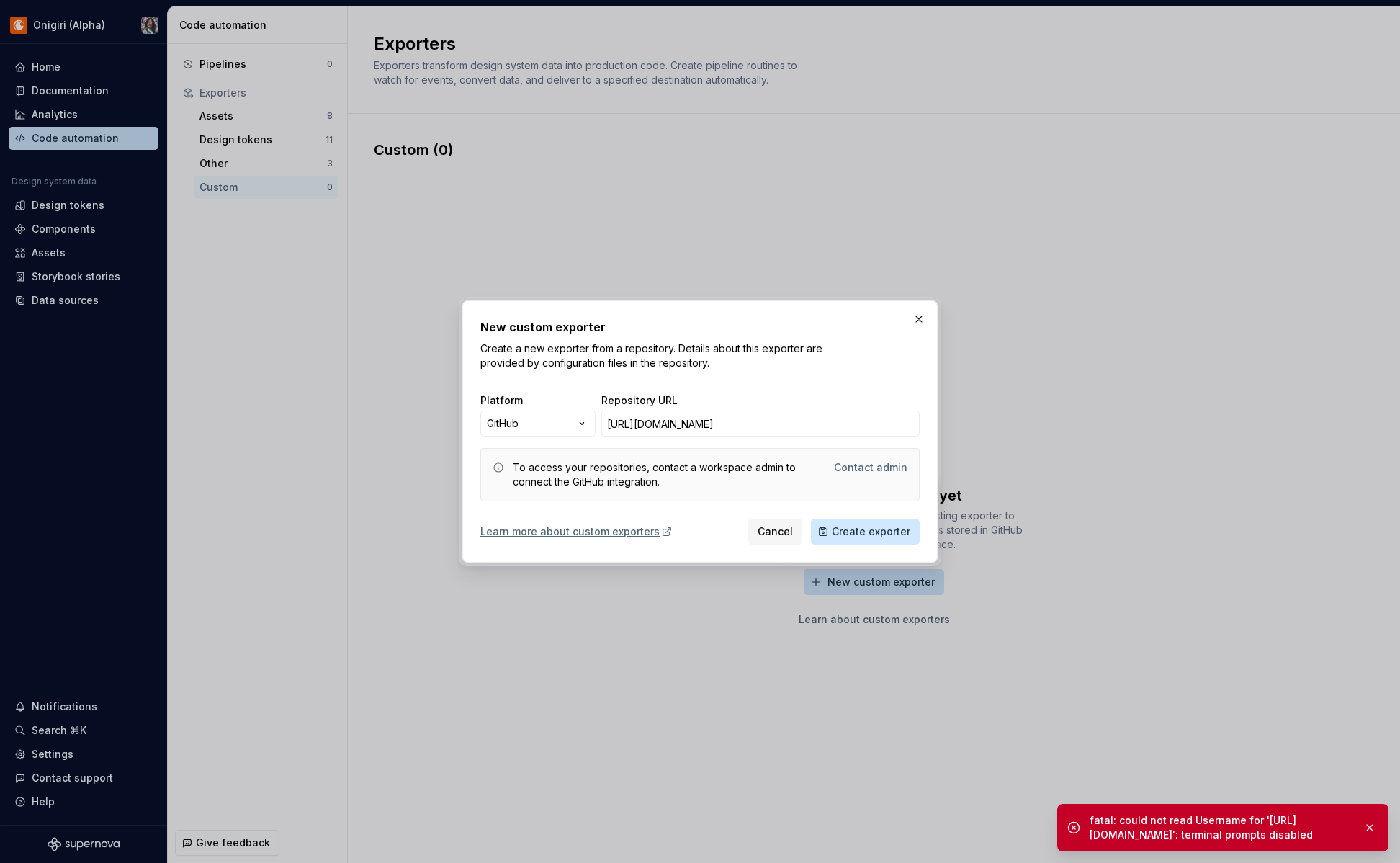
click at [588, 393] on div "New custom exporter Create a new exporter from a repository. Details about this…" at bounding box center [700, 431] width 1400 height 863
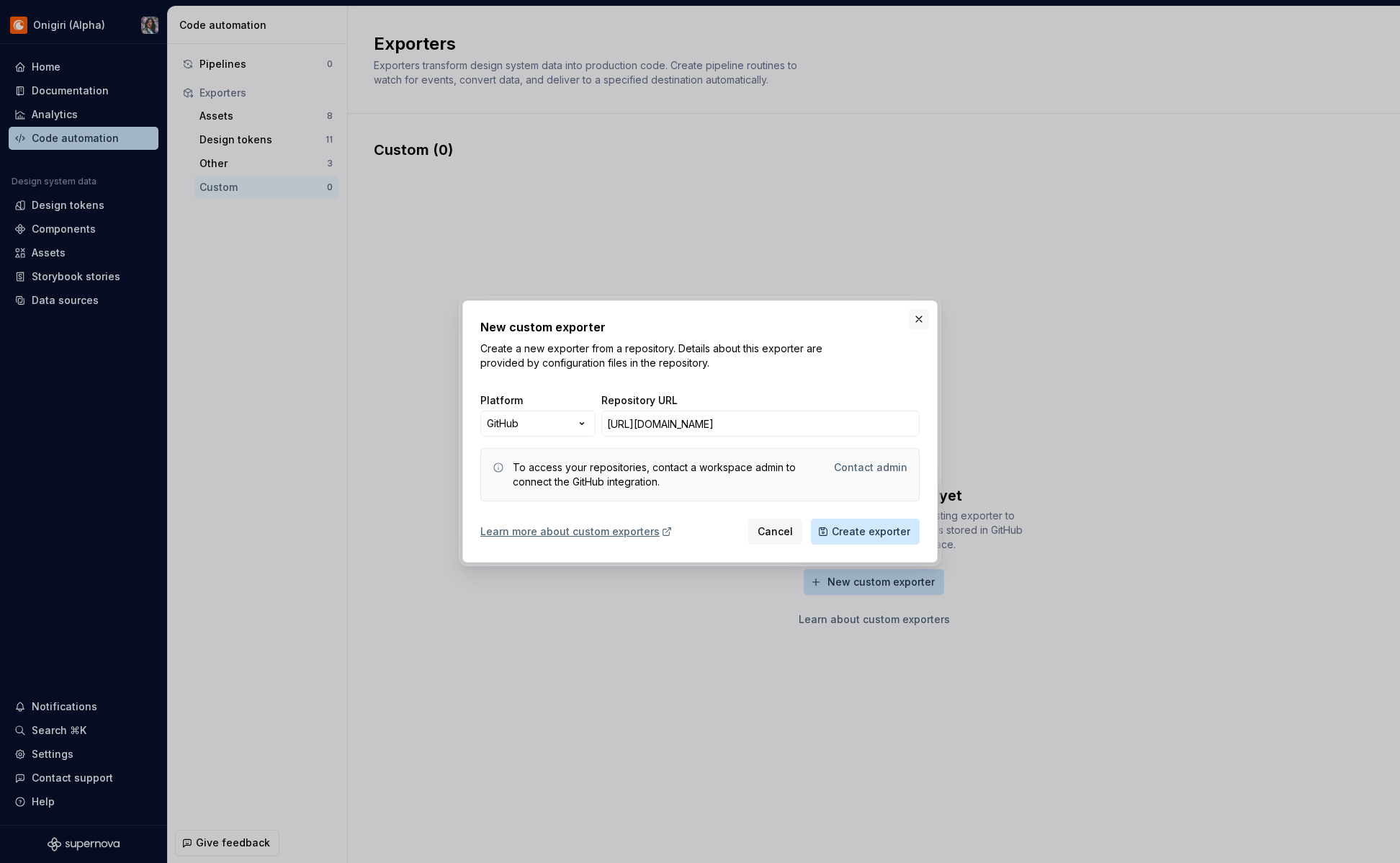
click at [920, 316] on button "button" at bounding box center [919, 318] width 20 height 20
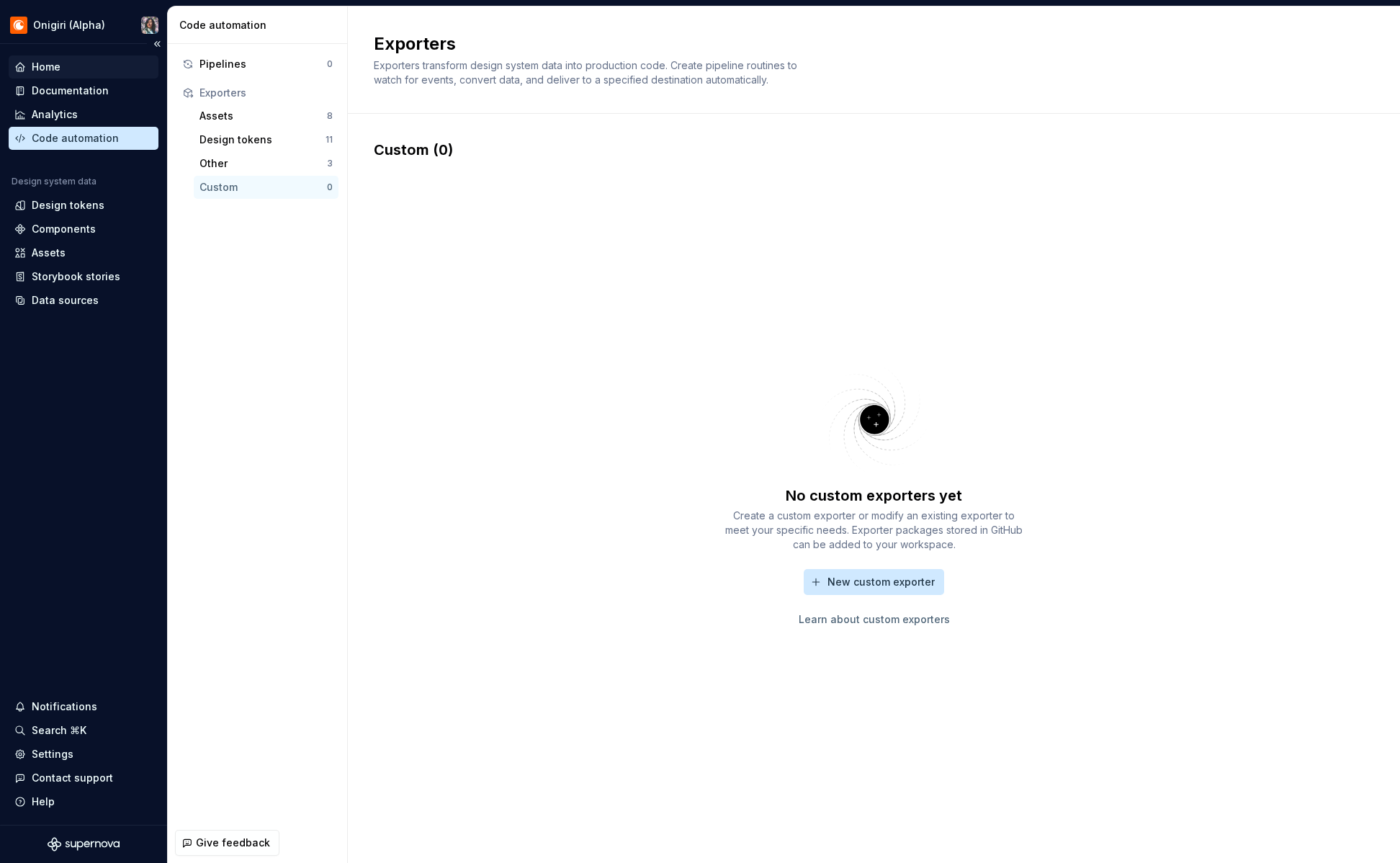
click at [78, 68] on div "Home" at bounding box center [84, 67] width 139 height 15
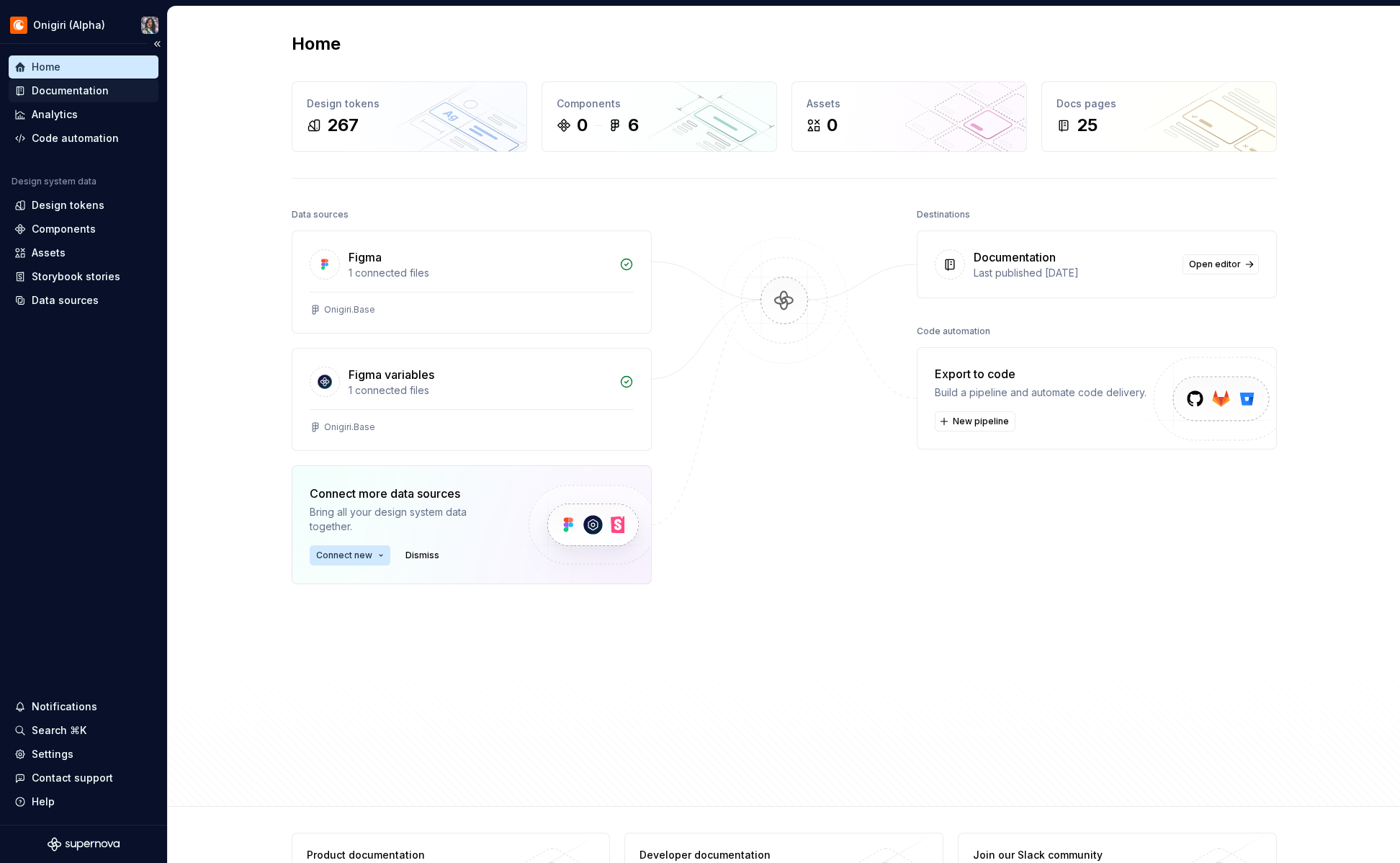
click at [71, 92] on div "Documentation" at bounding box center [70, 91] width 77 height 15
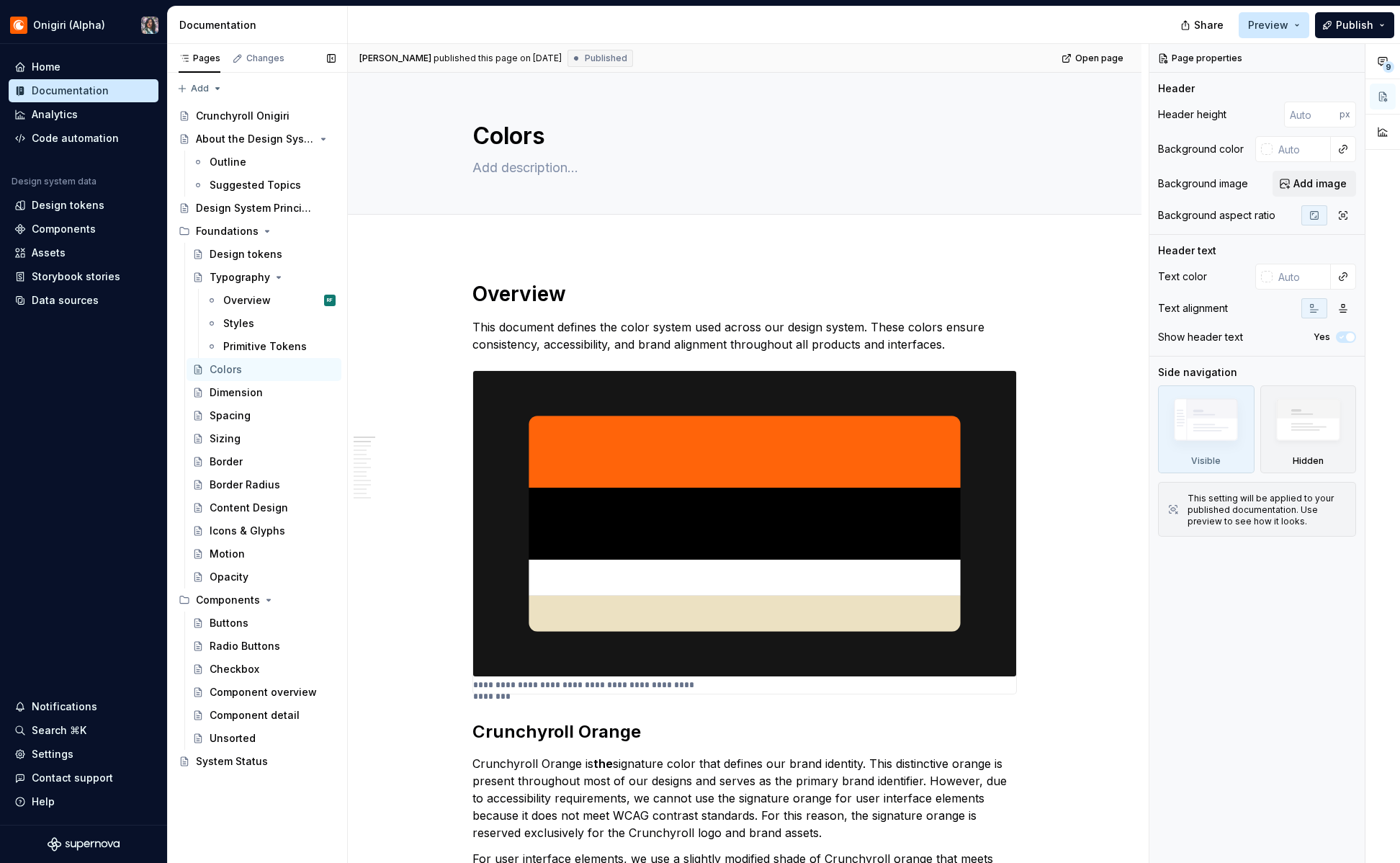
type textarea "*"
